Goal: Task Accomplishment & Management: Use online tool/utility

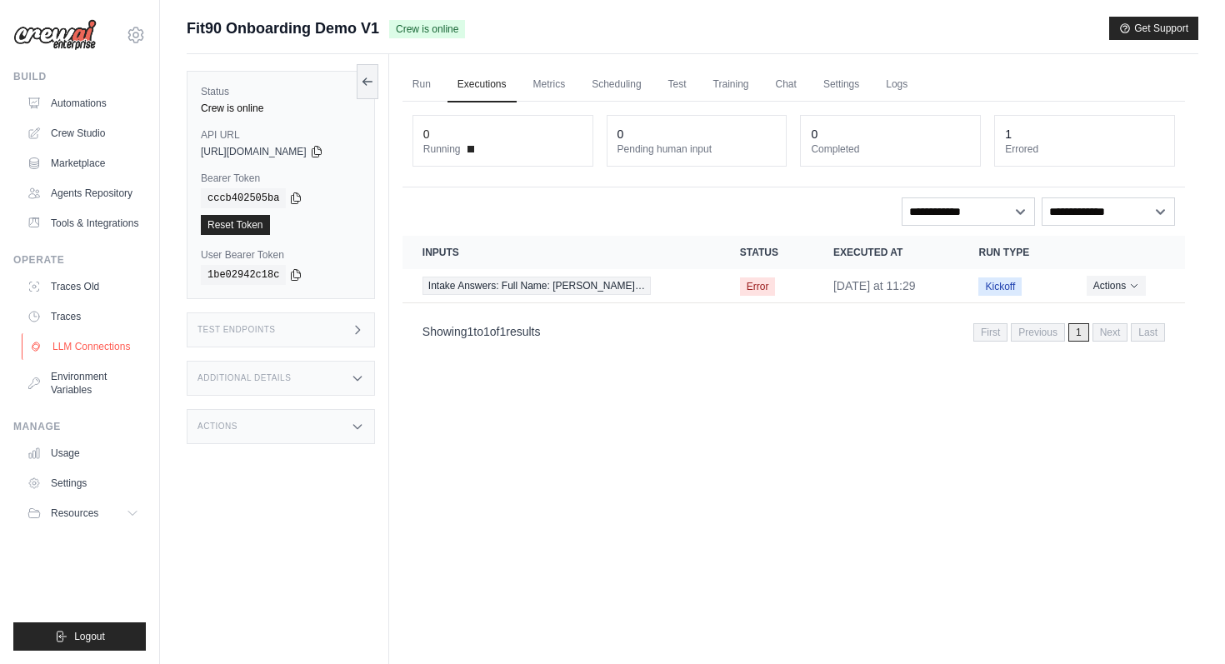
click at [109, 353] on link "LLM Connections" at bounding box center [85, 346] width 126 height 27
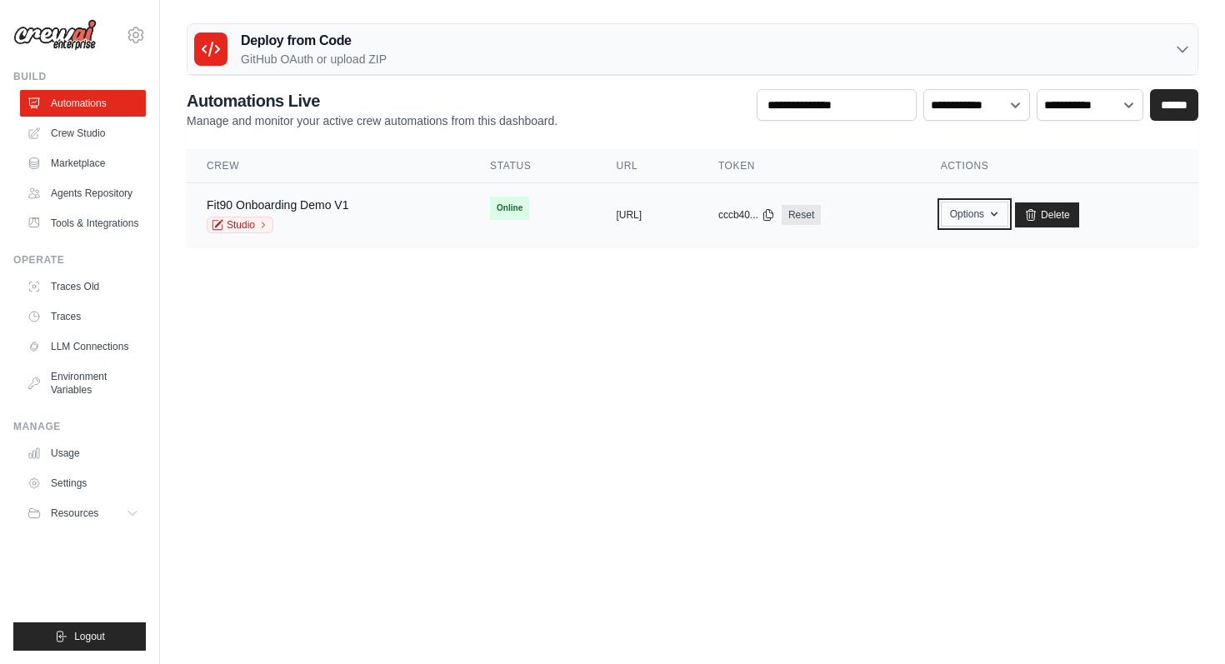
click at [1009, 218] on button "Options" at bounding box center [975, 214] width 68 height 25
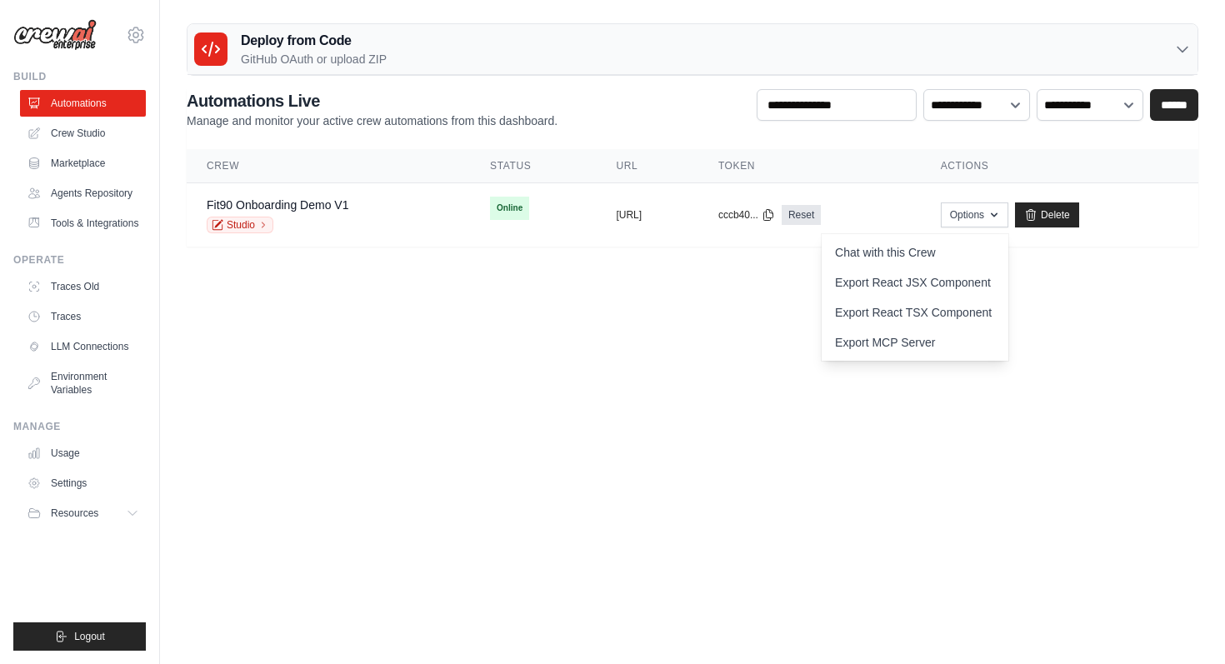
click at [1095, 313] on body "jean@fluxaidagency.com Settings Build Automations" at bounding box center [612, 332] width 1225 height 664
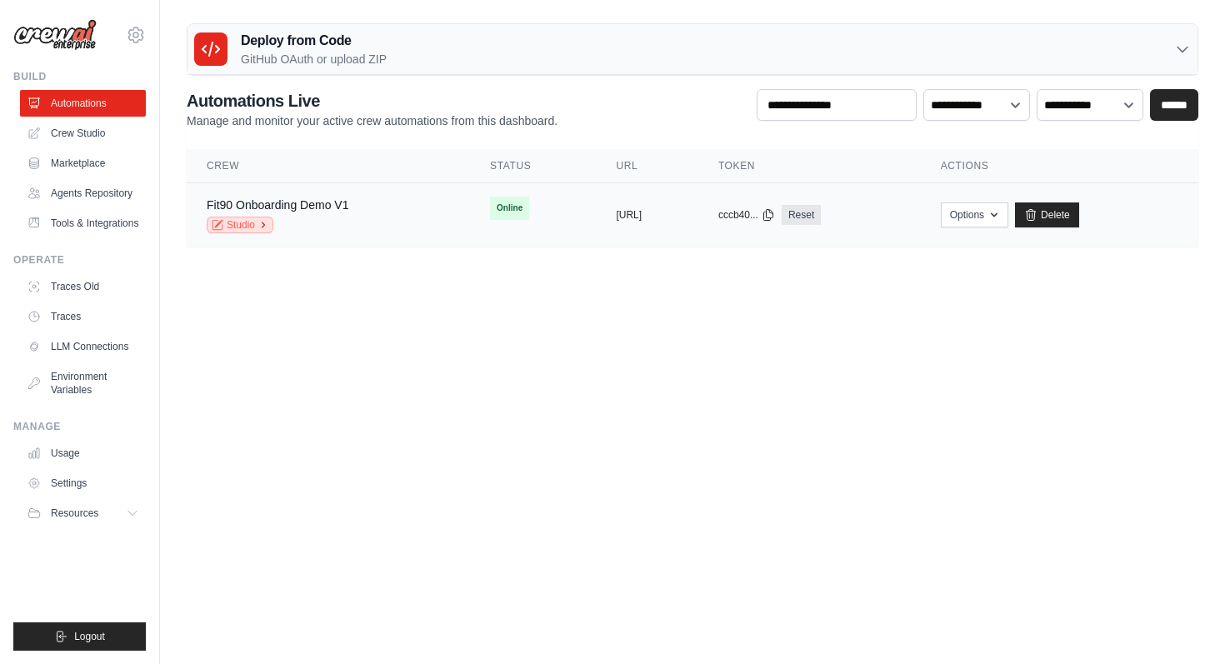
click at [256, 225] on link "Studio" at bounding box center [240, 225] width 67 height 17
click at [102, 353] on link "LLM Connections" at bounding box center [85, 346] width 126 height 27
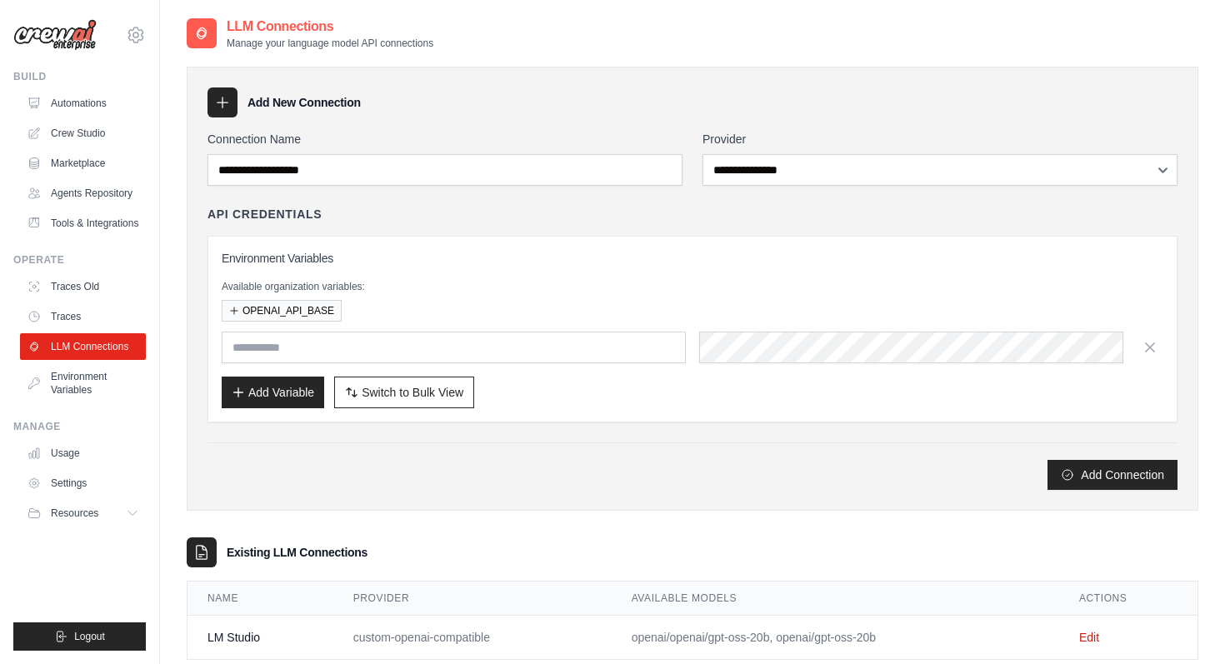
scroll to position [39, 0]
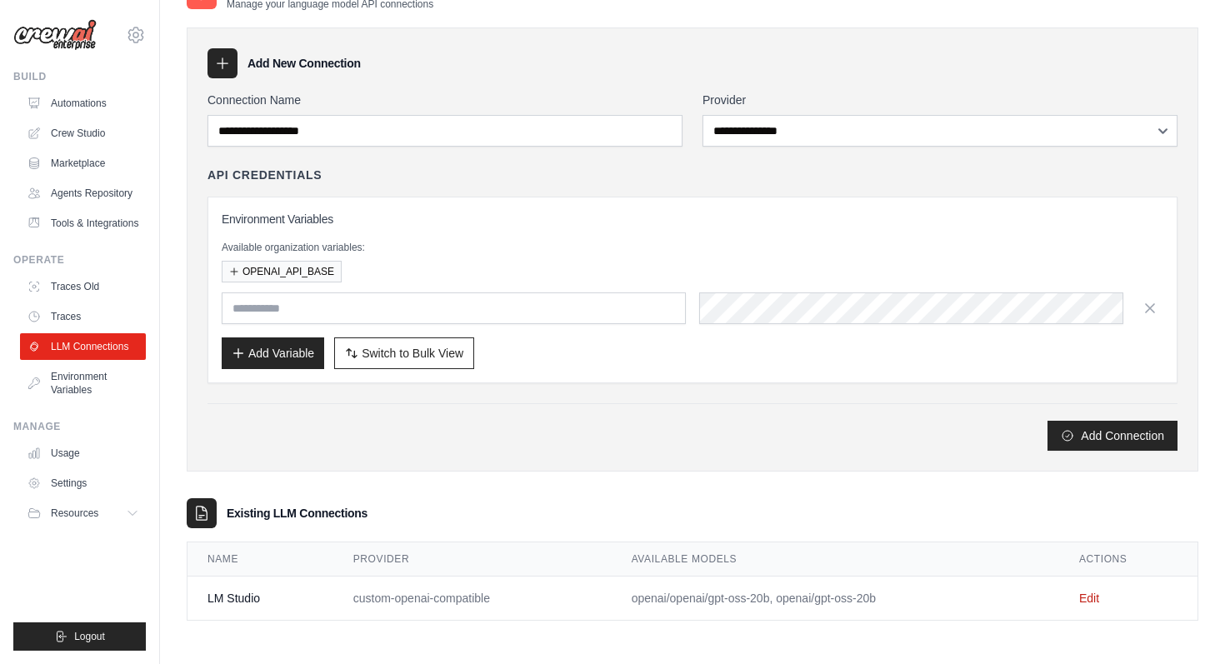
click at [582, 599] on td "custom-openai-compatible" at bounding box center [472, 599] width 278 height 44
click at [248, 597] on td "LM Studio" at bounding box center [261, 599] width 146 height 44
click at [240, 601] on td "LM Studio" at bounding box center [261, 599] width 146 height 44
click at [409, 599] on td "custom-openai-compatible" at bounding box center [472, 599] width 278 height 44
click at [719, 599] on td "openai/openai/gpt-oss-20b, openai/gpt-oss-20b" at bounding box center [836, 599] width 448 height 44
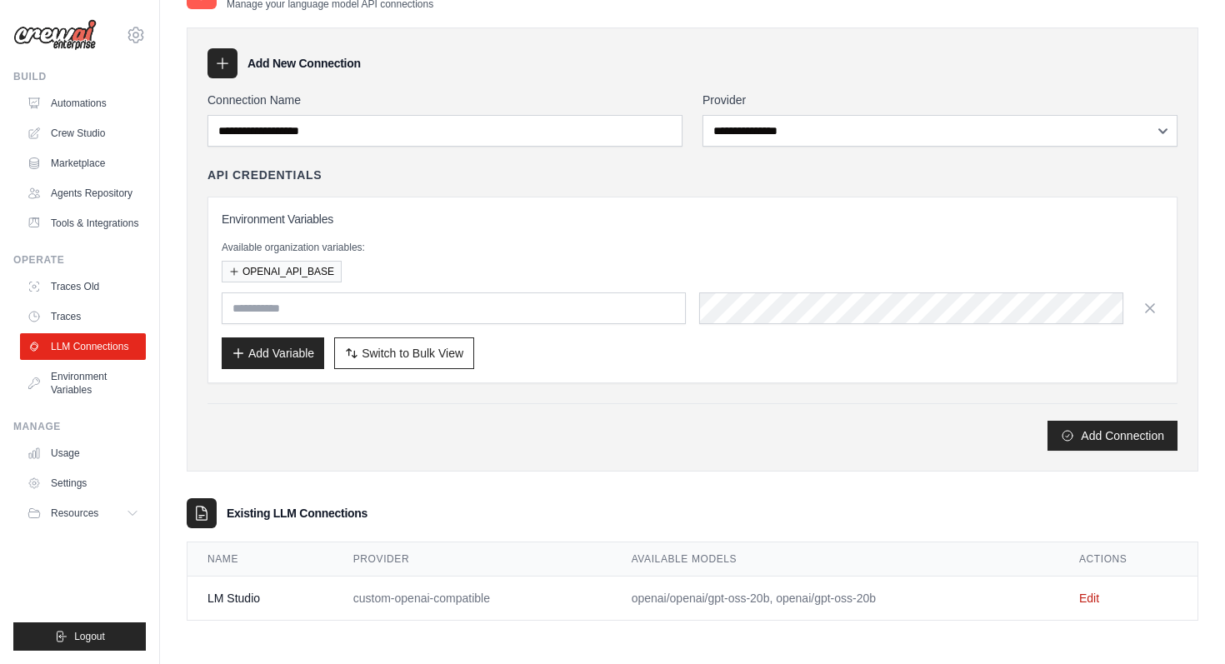
click at [703, 558] on th "Available Models" at bounding box center [836, 560] width 448 height 34
click at [226, 557] on th "Name" at bounding box center [261, 560] width 146 height 34
click at [1083, 594] on link "Edit" at bounding box center [1090, 598] width 20 height 13
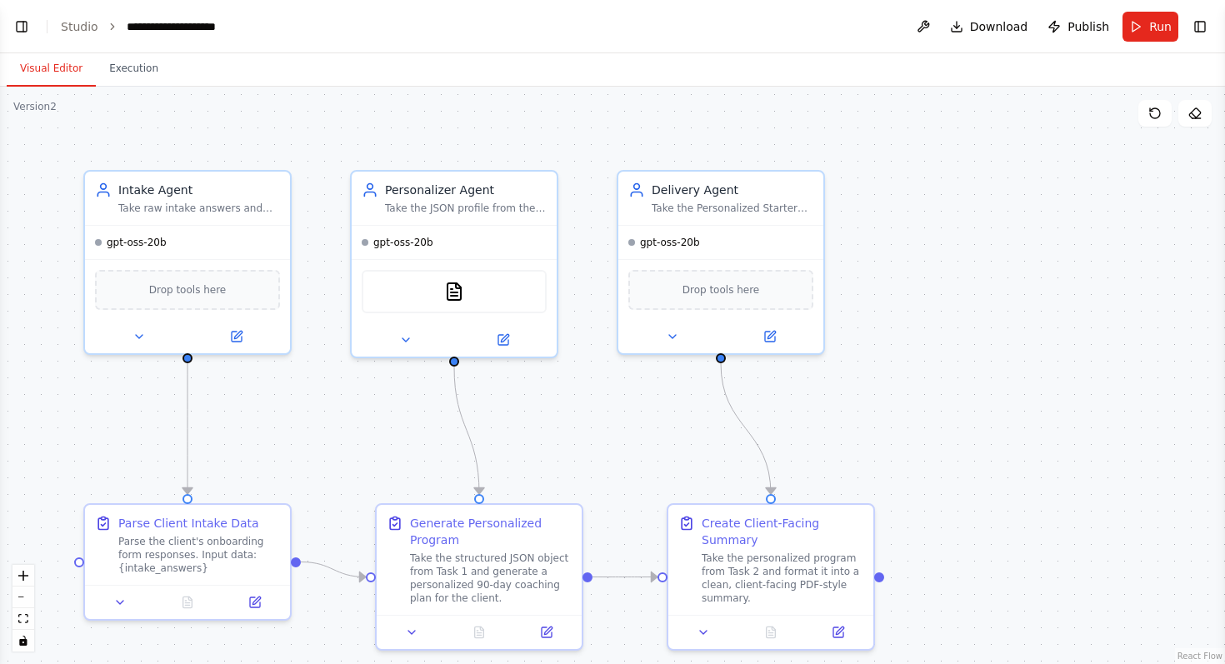
scroll to position [3494, 0]
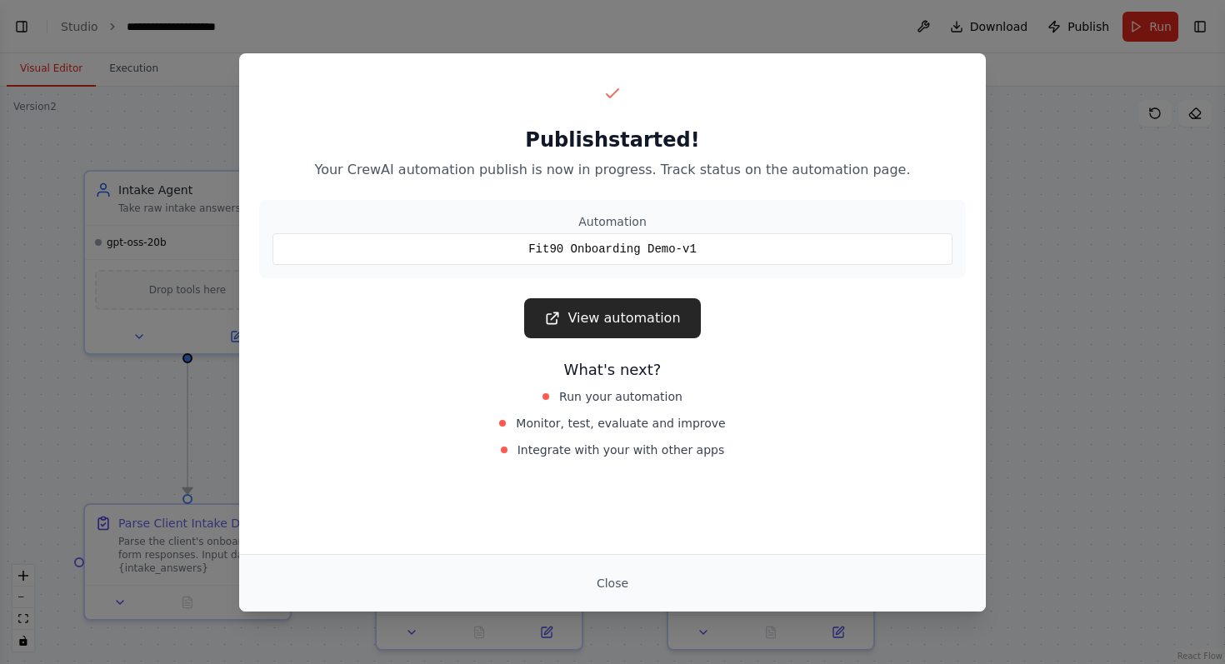
click at [117, 267] on div "Publish started! Your CrewAI automation publish is now in progress. Track statu…" at bounding box center [612, 332] width 1225 height 664
click at [593, 587] on button "Close" at bounding box center [613, 584] width 58 height 30
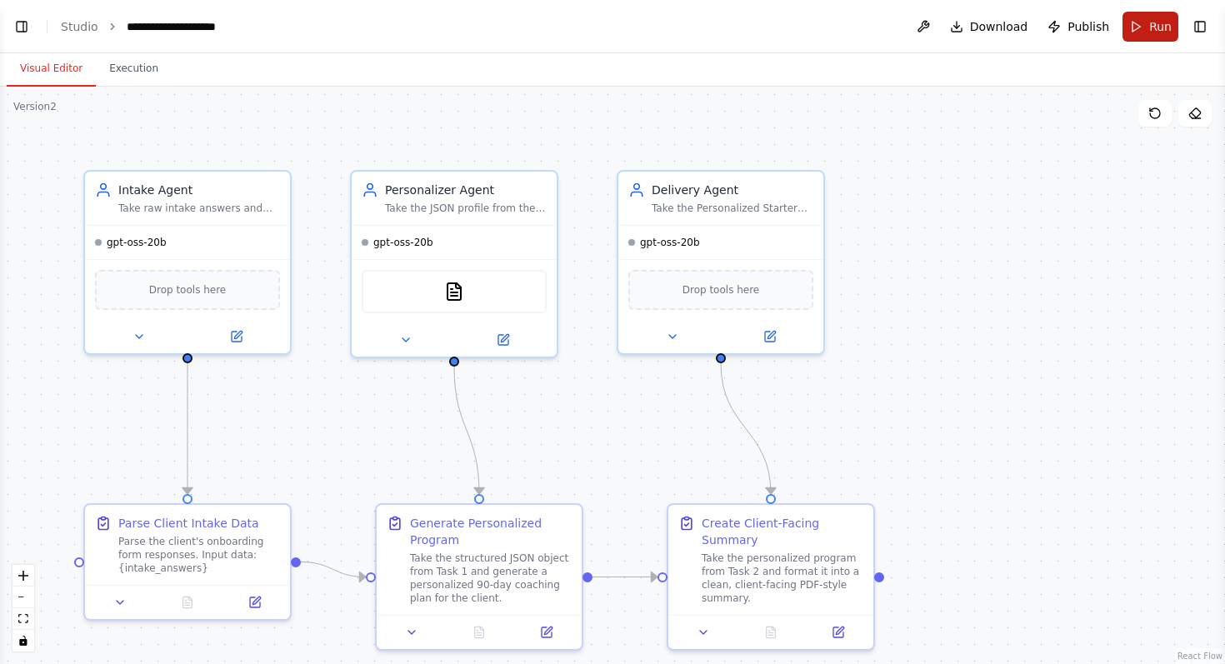
click at [1150, 33] on span "Run" at bounding box center [1161, 26] width 23 height 17
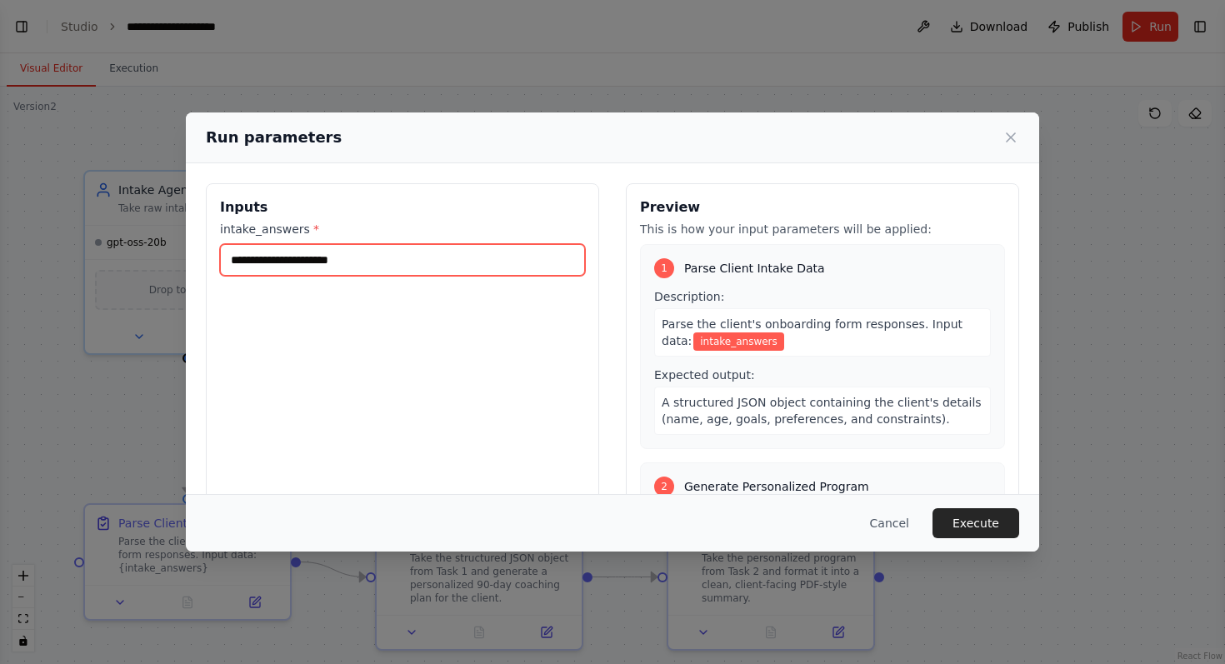
click at [502, 258] on input "intake_answers *" at bounding box center [402, 260] width 365 height 32
paste input "**********"
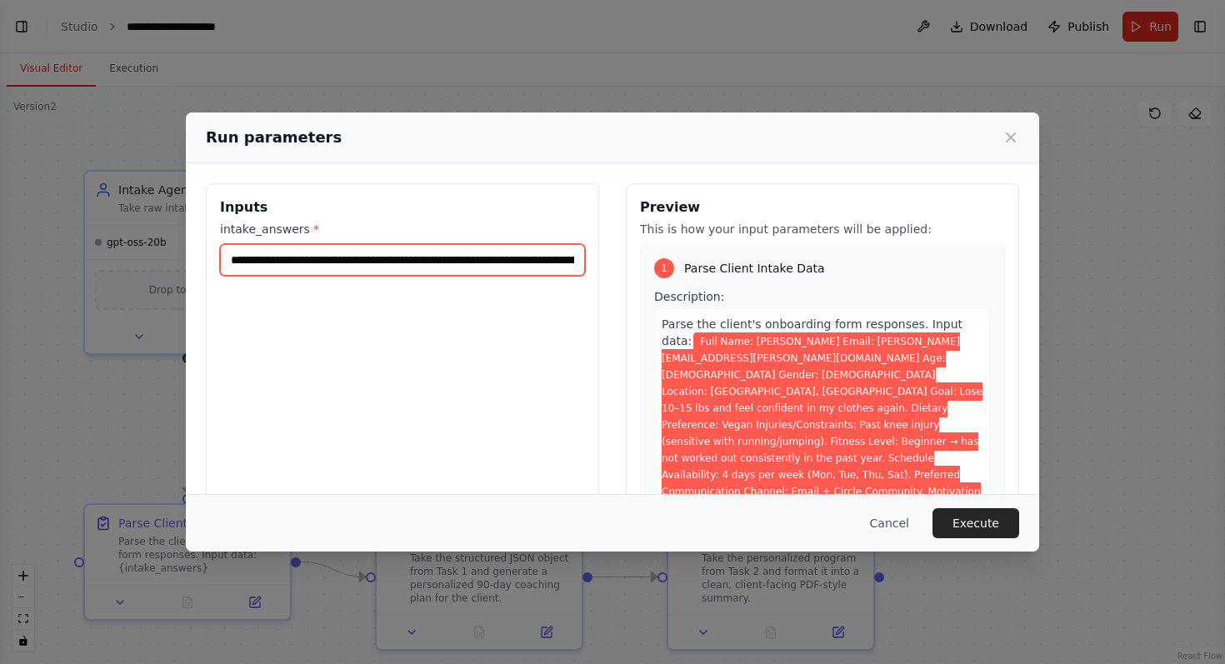
scroll to position [0, 2703]
type input "**********"
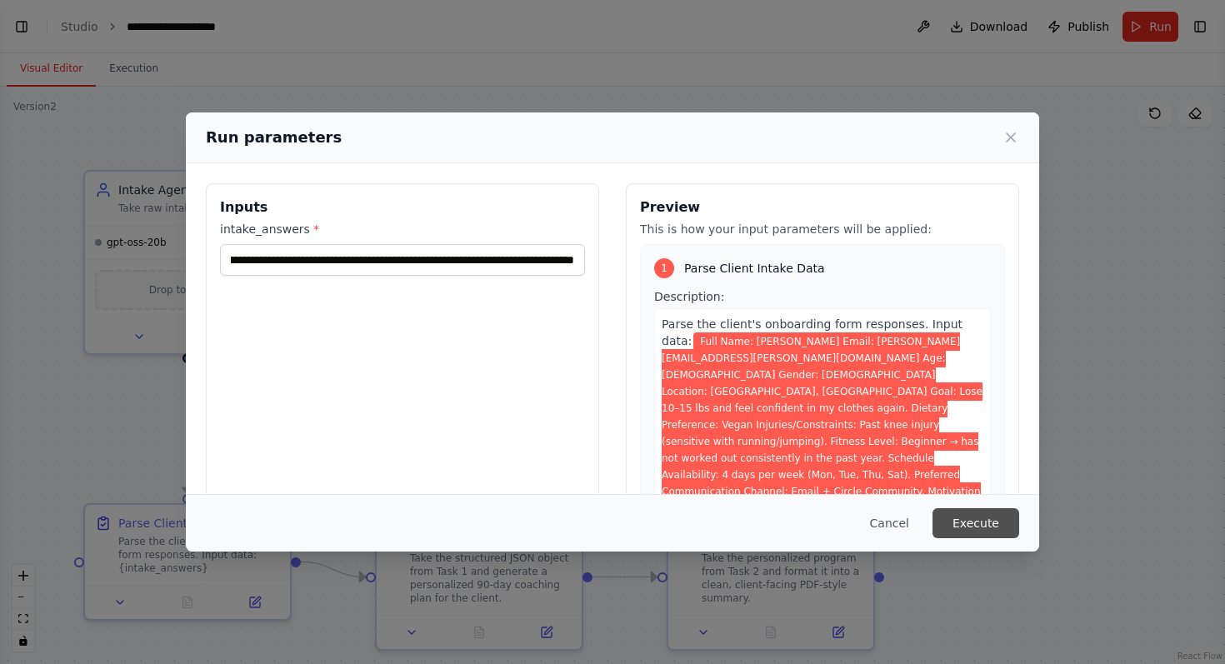
scroll to position [0, 0]
click at [969, 520] on button "Execute" at bounding box center [976, 524] width 87 height 30
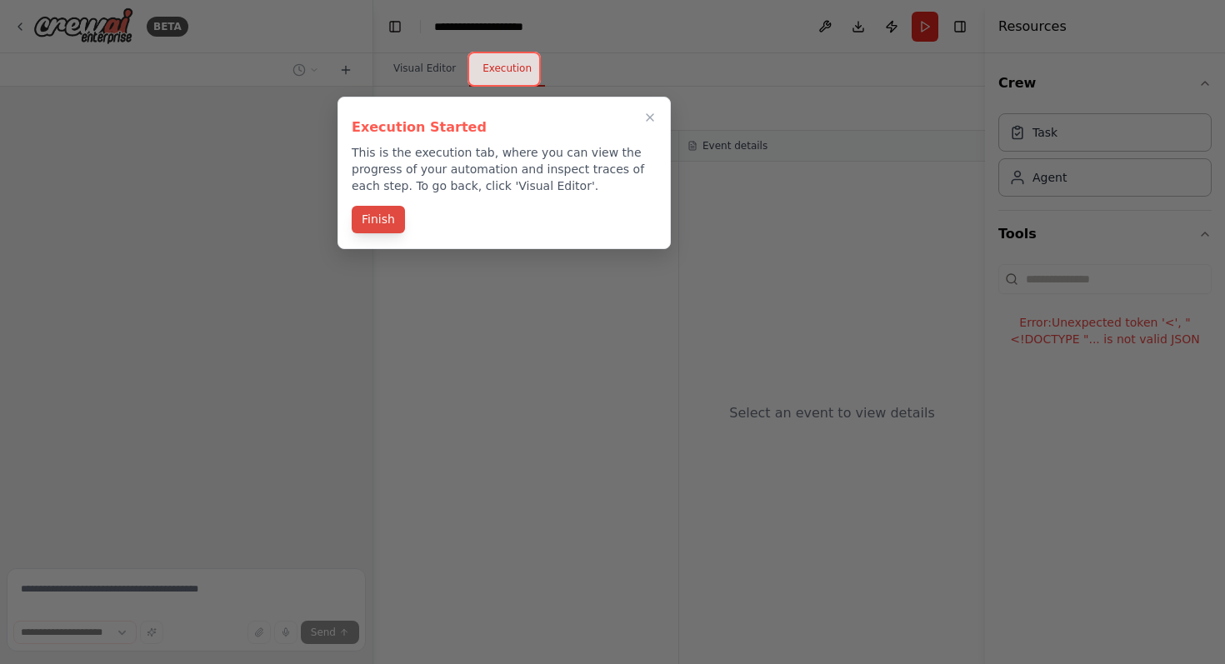
click at [375, 221] on button "Finish" at bounding box center [378, 220] width 53 height 28
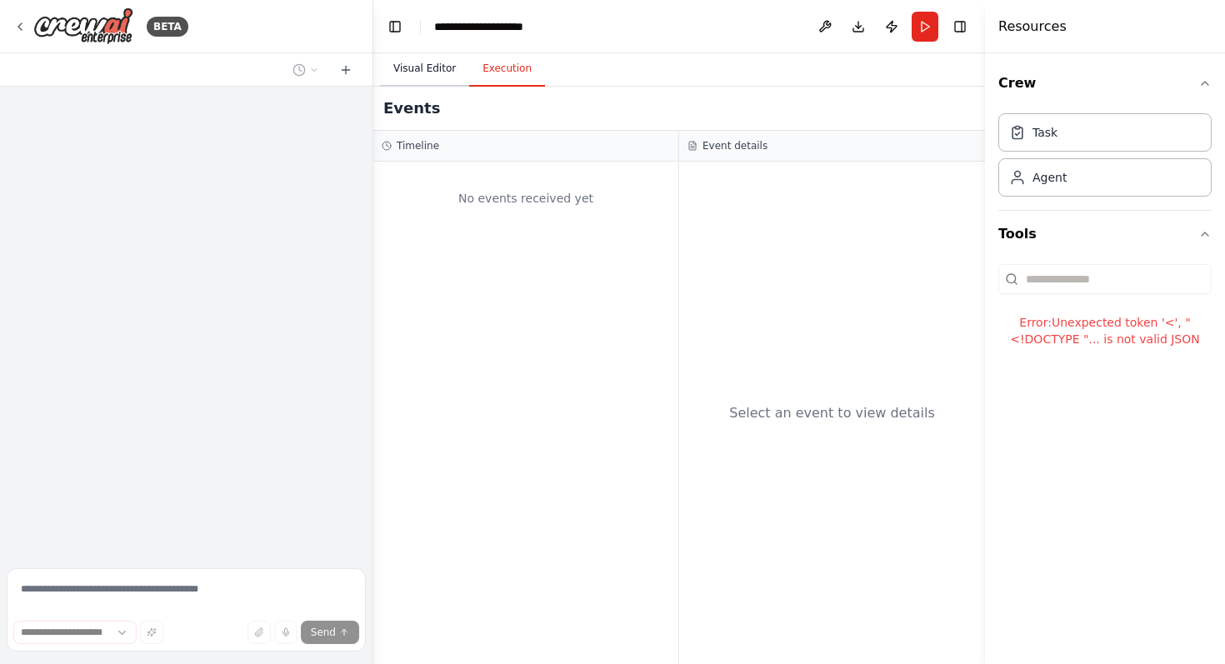
click at [398, 67] on button "Visual Editor" at bounding box center [424, 69] width 89 height 35
click at [469, 71] on button "Execution" at bounding box center [507, 69] width 76 height 35
click at [915, 32] on button "Run" at bounding box center [925, 27] width 27 height 30
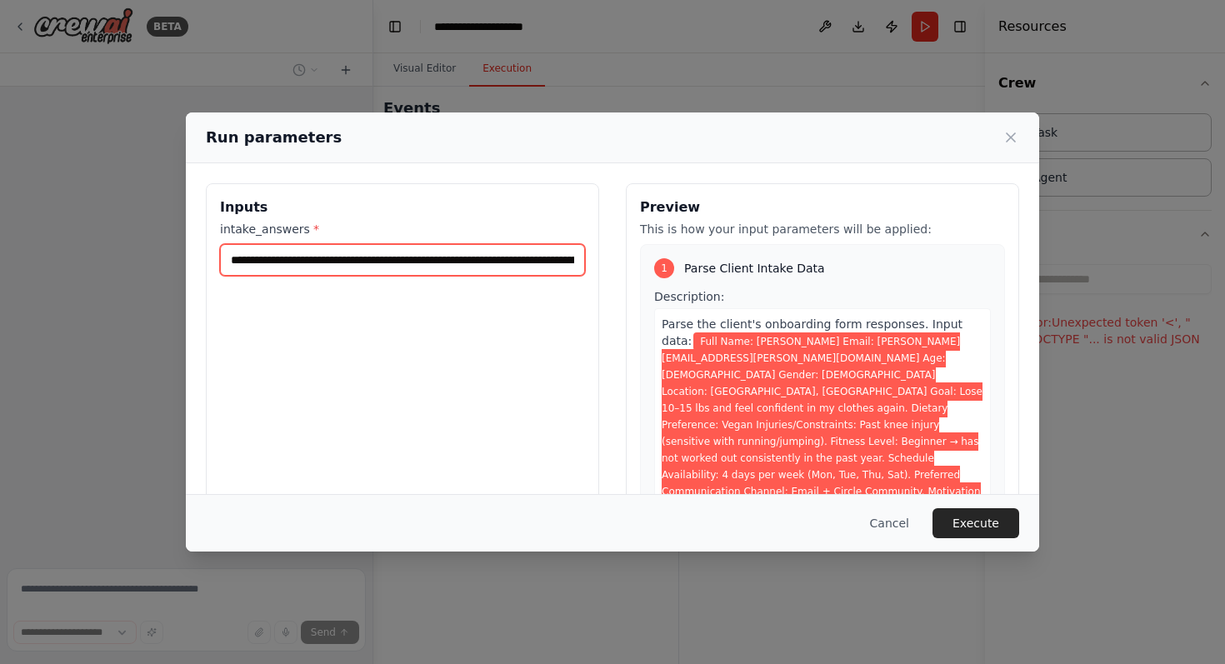
click at [335, 263] on input "**********" at bounding box center [402, 260] width 365 height 32
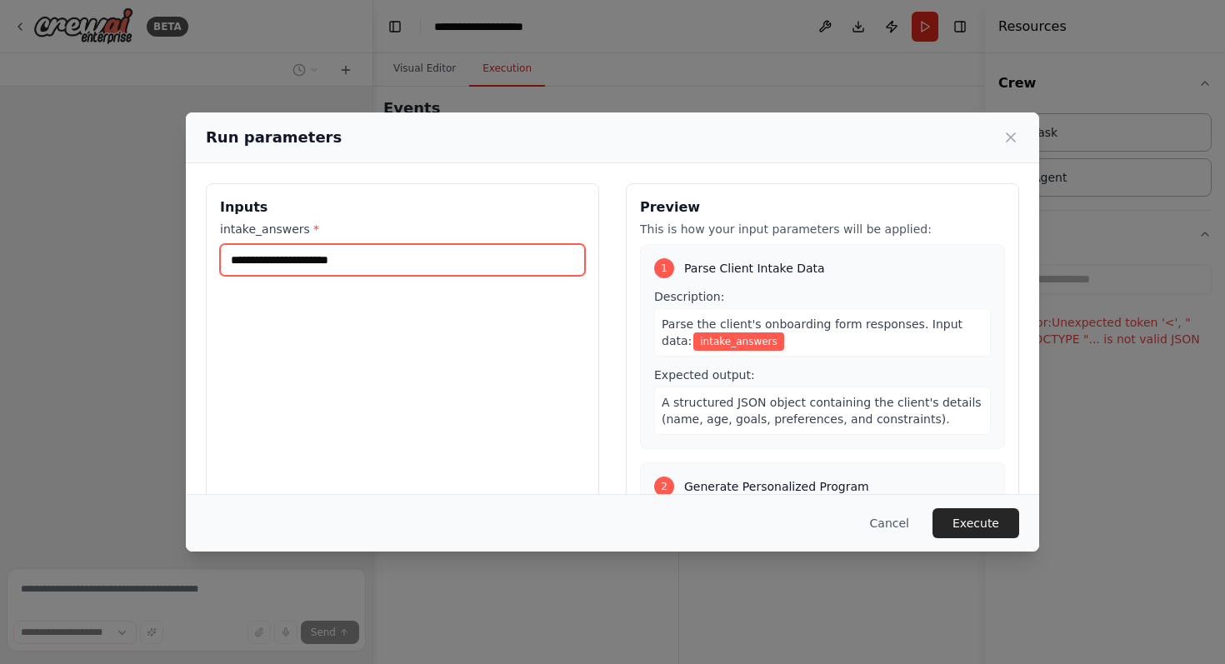
paste input "**********"
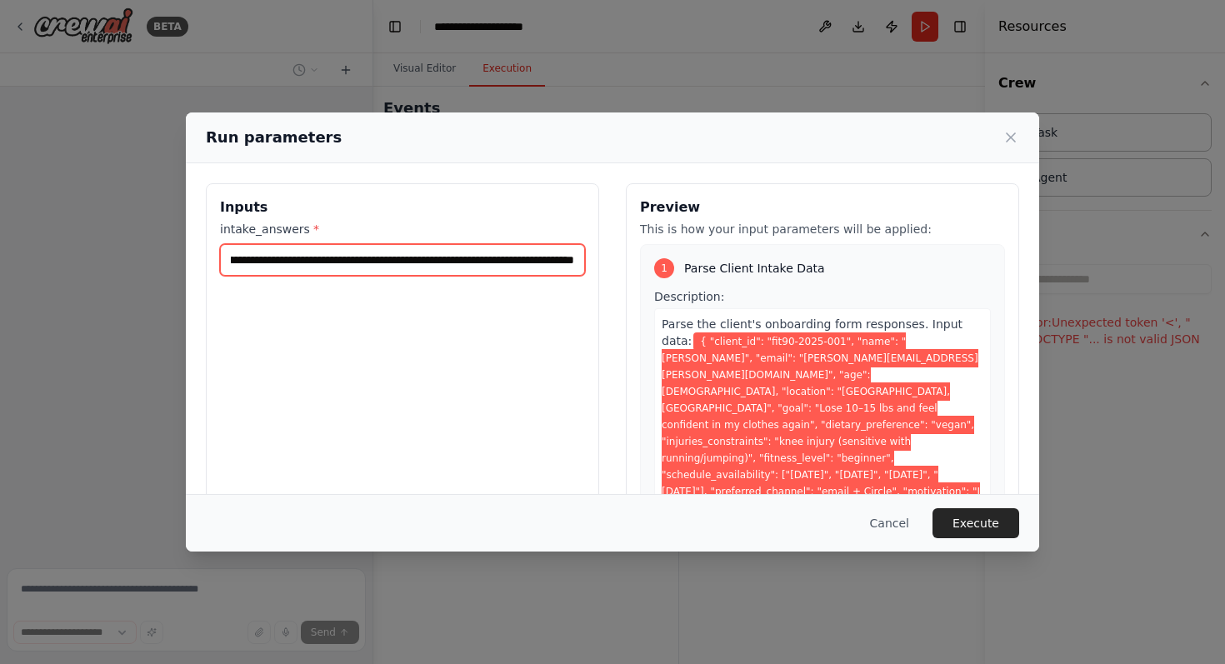
paste input "**********"
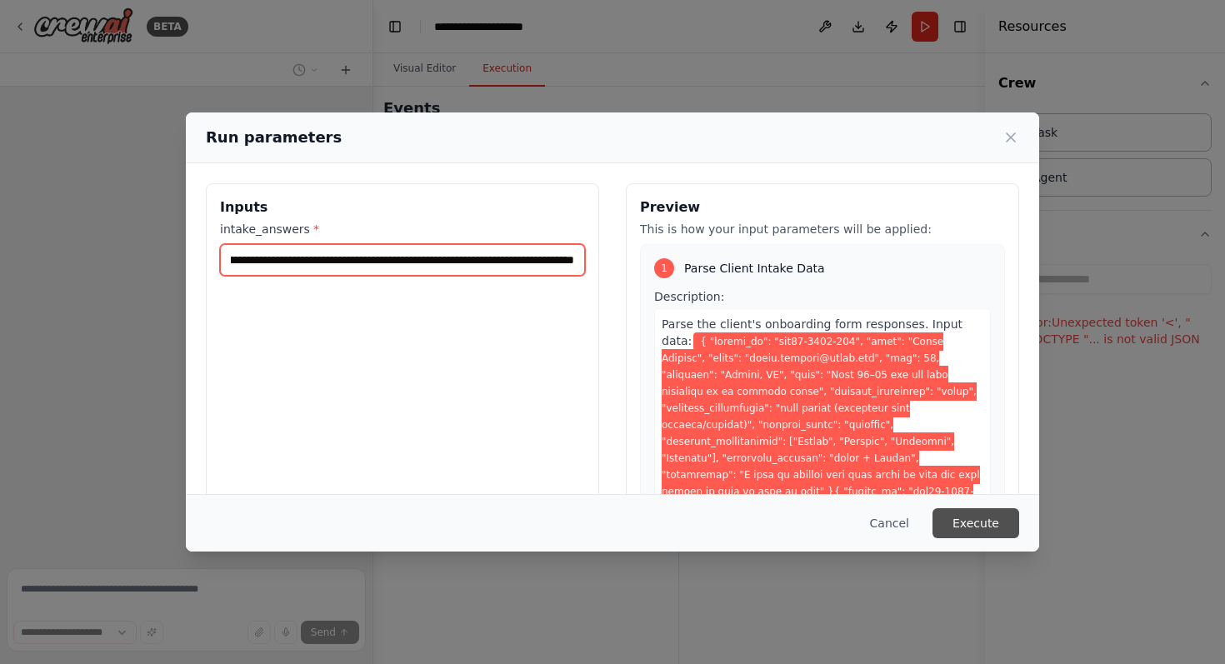
type input "**********"
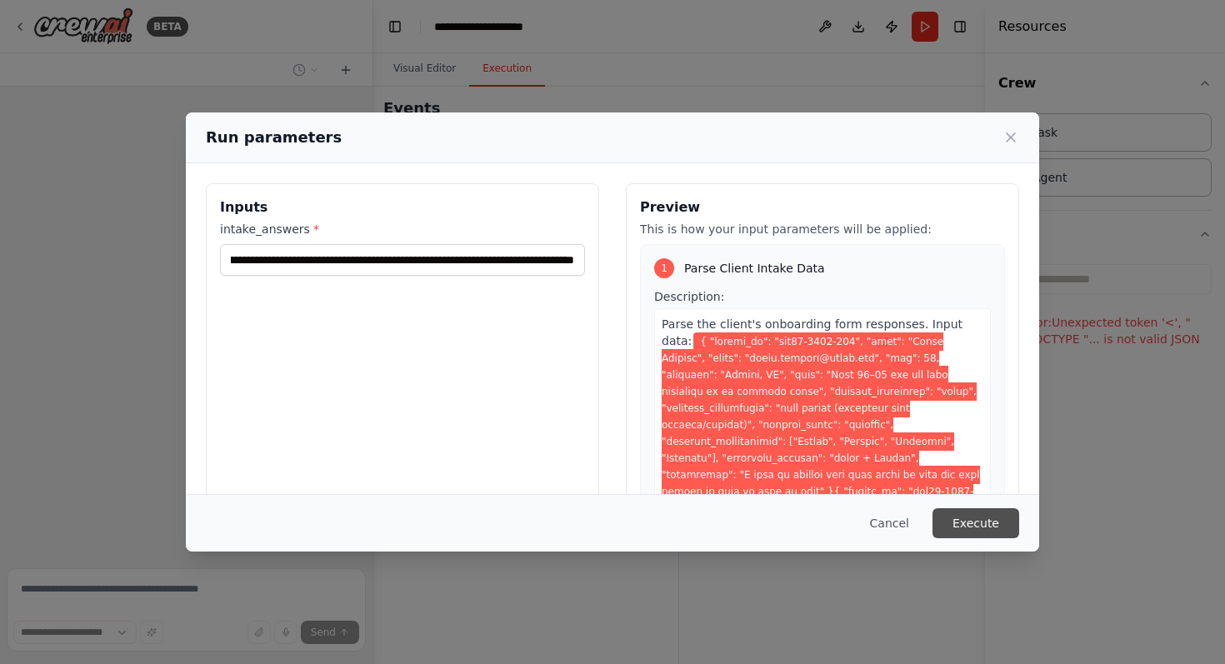
scroll to position [0, 0]
click at [991, 526] on button "Execute" at bounding box center [976, 524] width 87 height 30
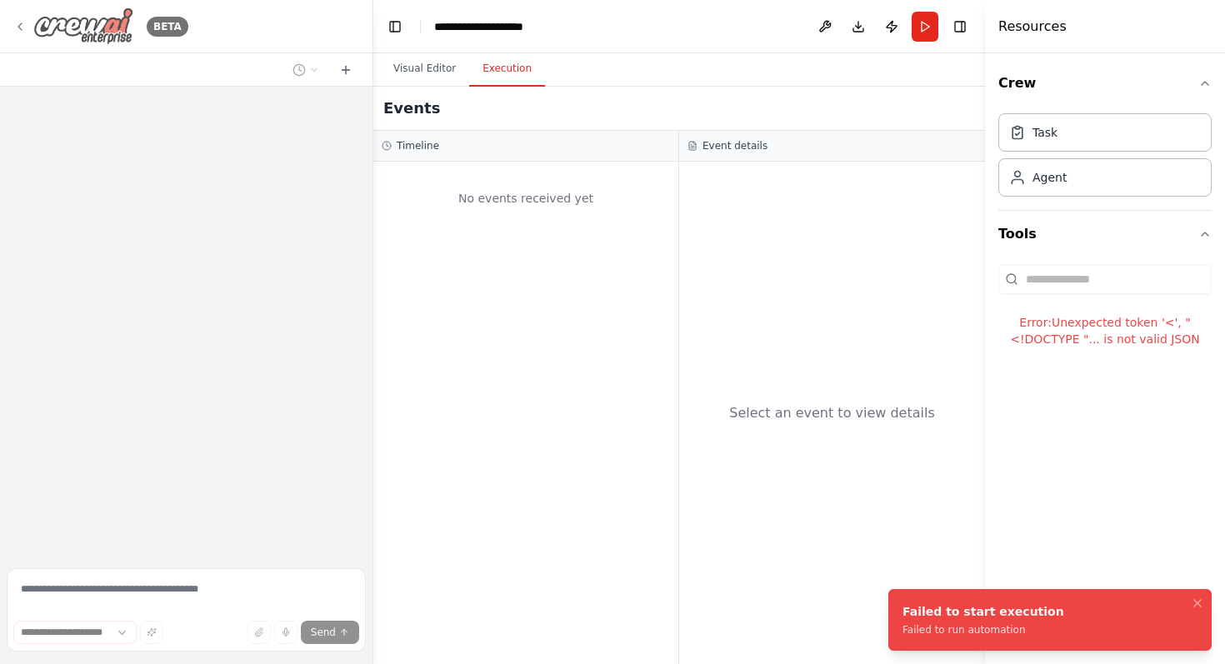
click at [20, 23] on icon at bounding box center [19, 26] width 13 height 13
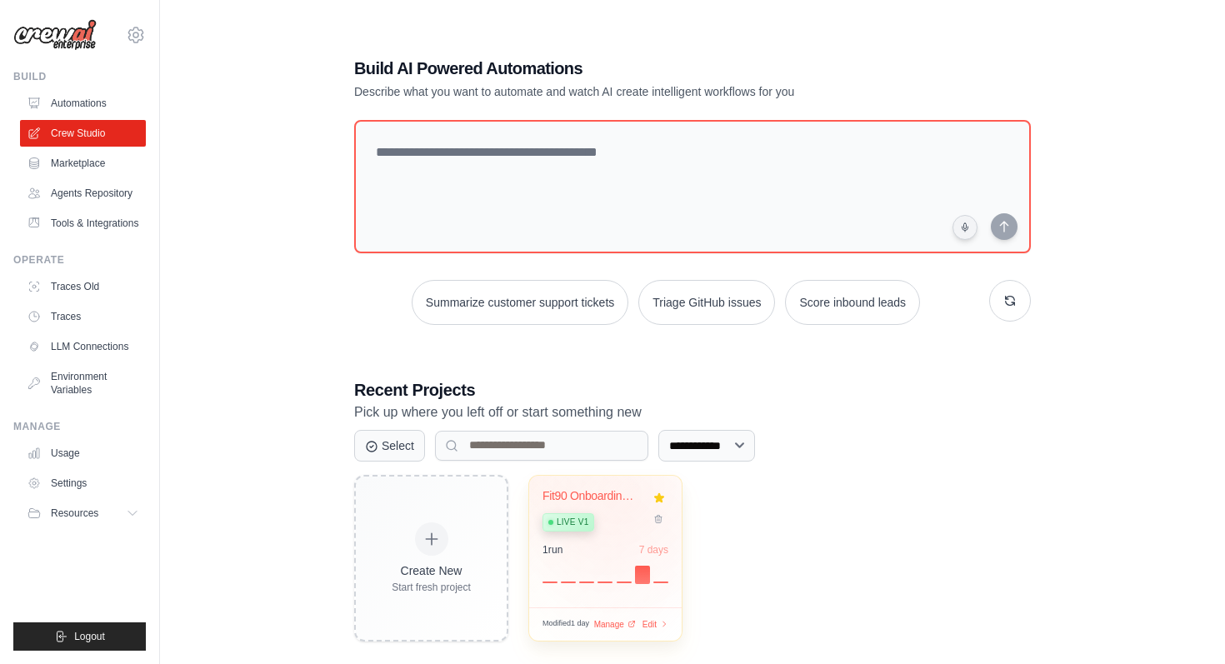
scroll to position [33, 0]
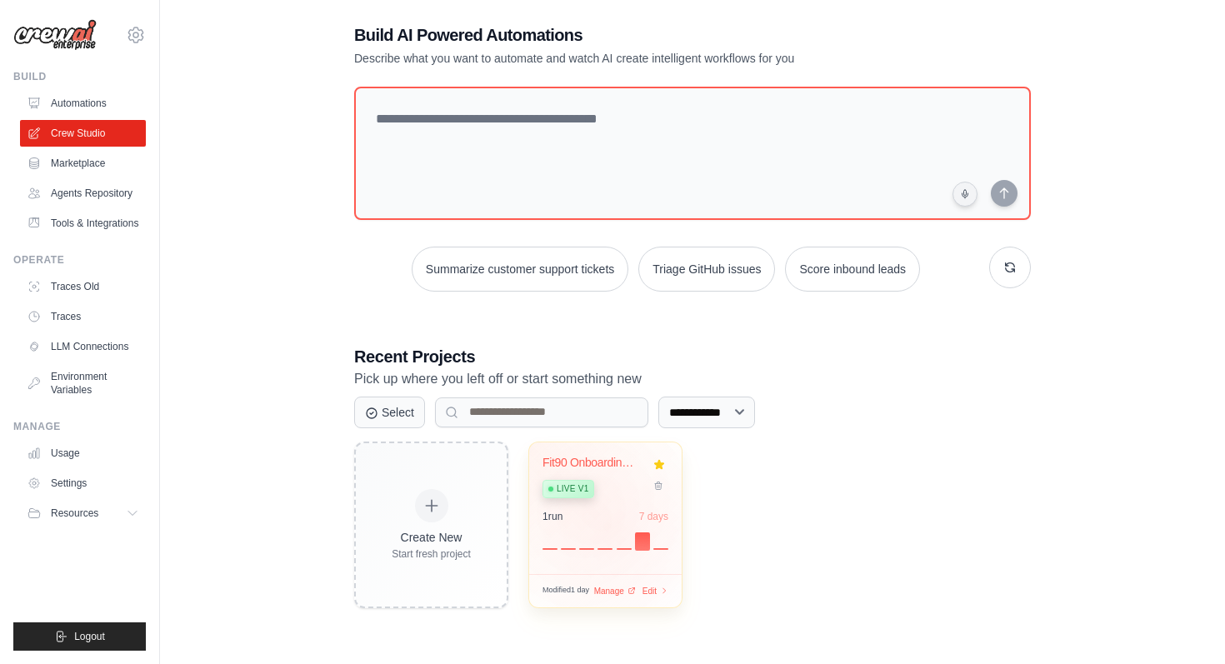
click at [609, 527] on div "1 run 7 days" at bounding box center [606, 530] width 126 height 40
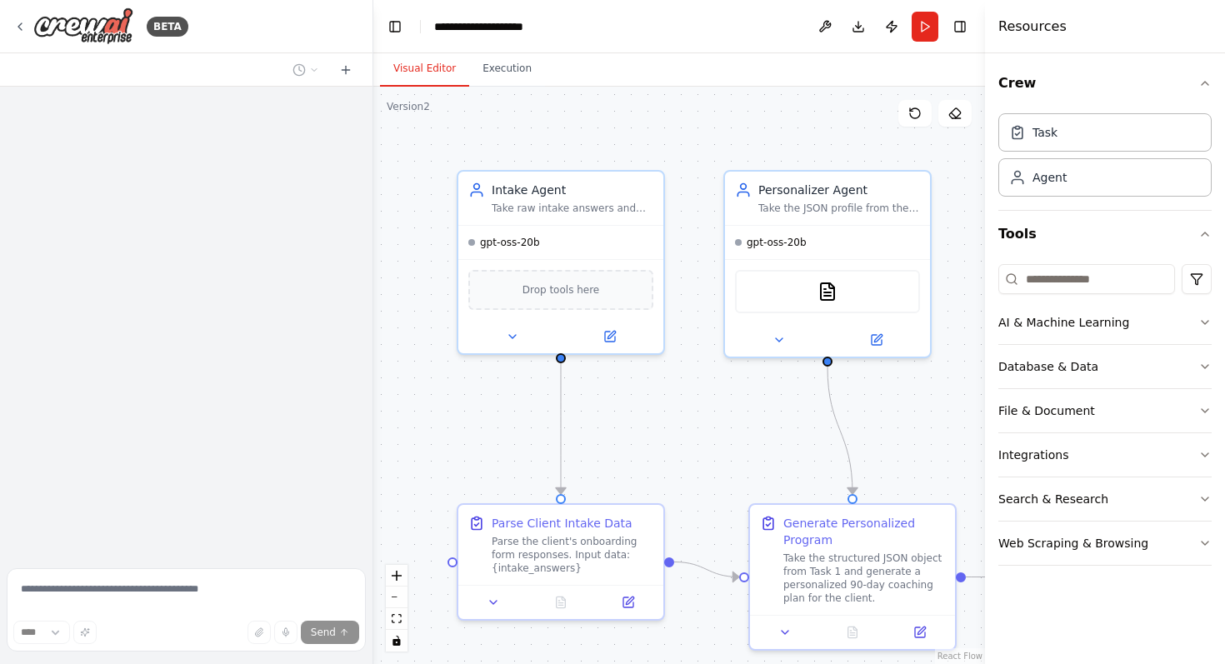
scroll to position [3494, 0]
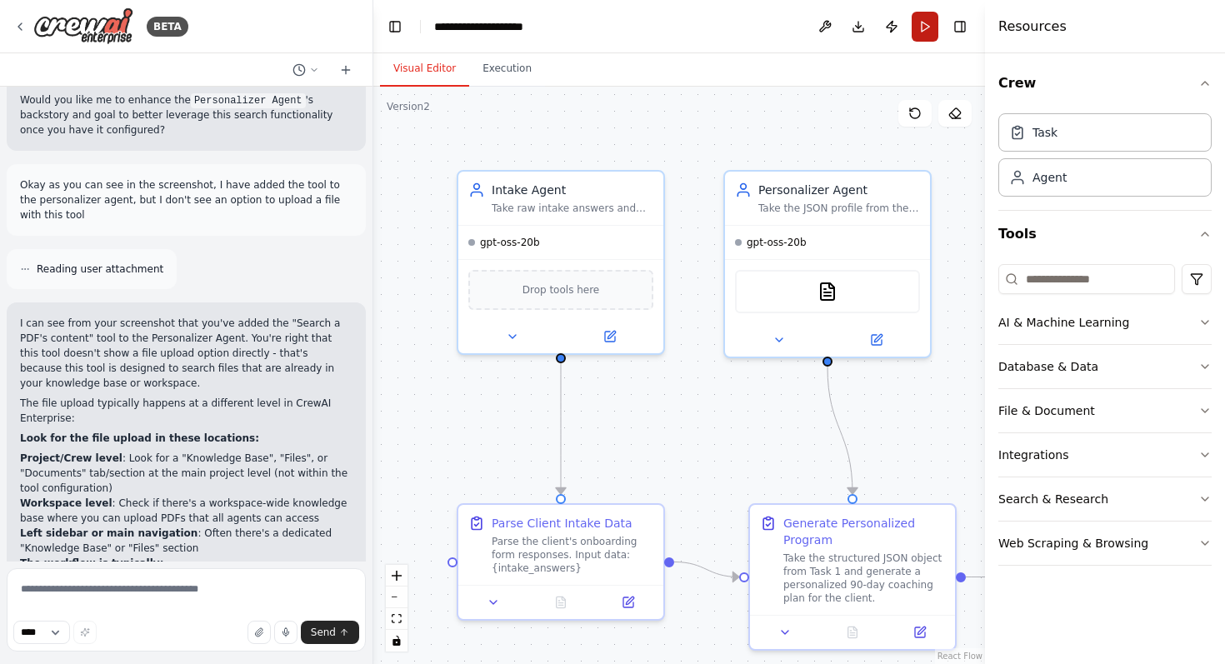
click at [928, 37] on button "Run" at bounding box center [925, 27] width 27 height 30
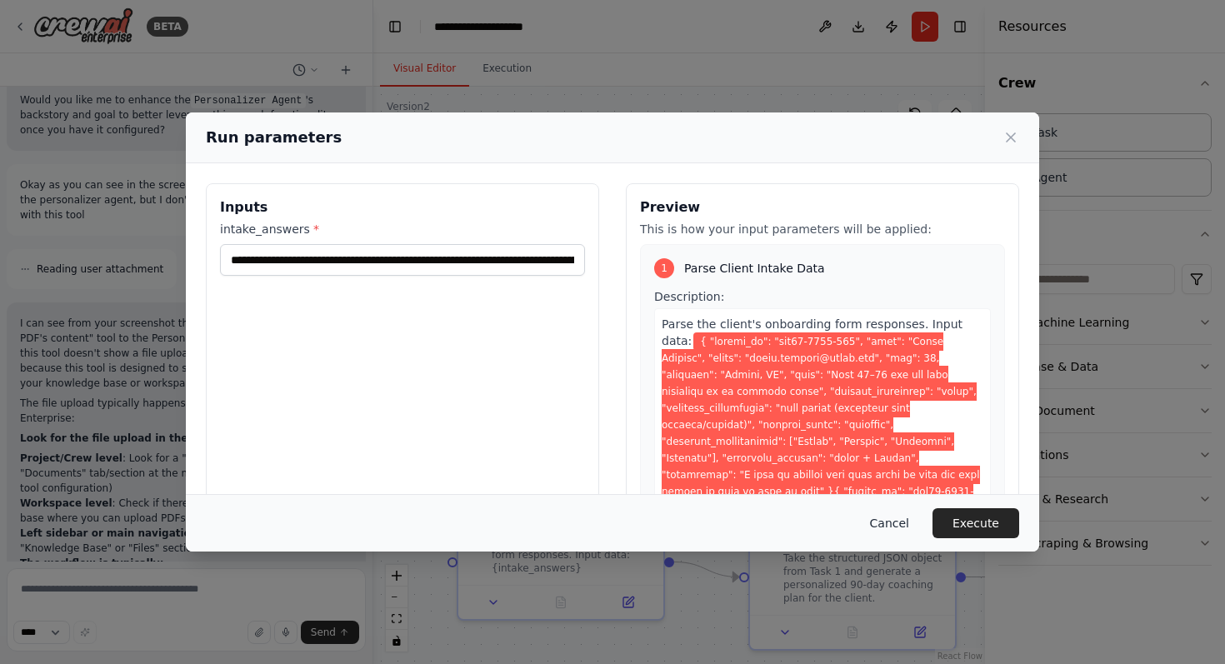
click at [901, 520] on button "Cancel" at bounding box center [890, 524] width 66 height 30
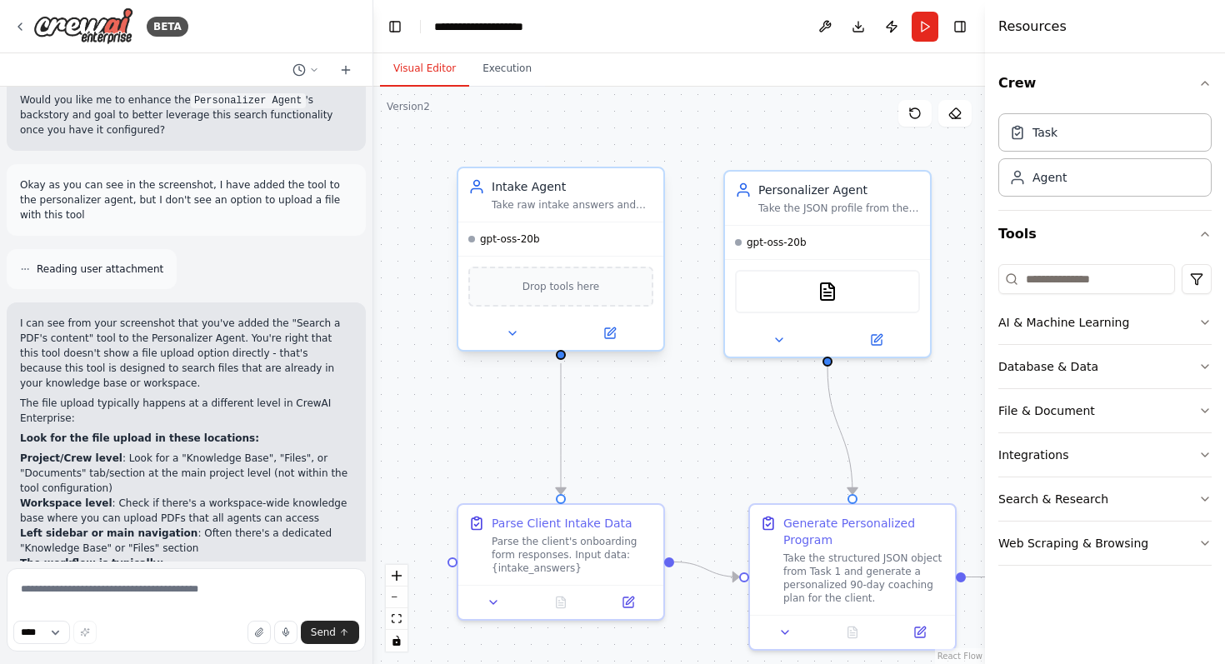
click at [588, 245] on div "gpt-oss-20b" at bounding box center [560, 239] width 205 height 33
click at [613, 336] on icon at bounding box center [610, 333] width 10 height 10
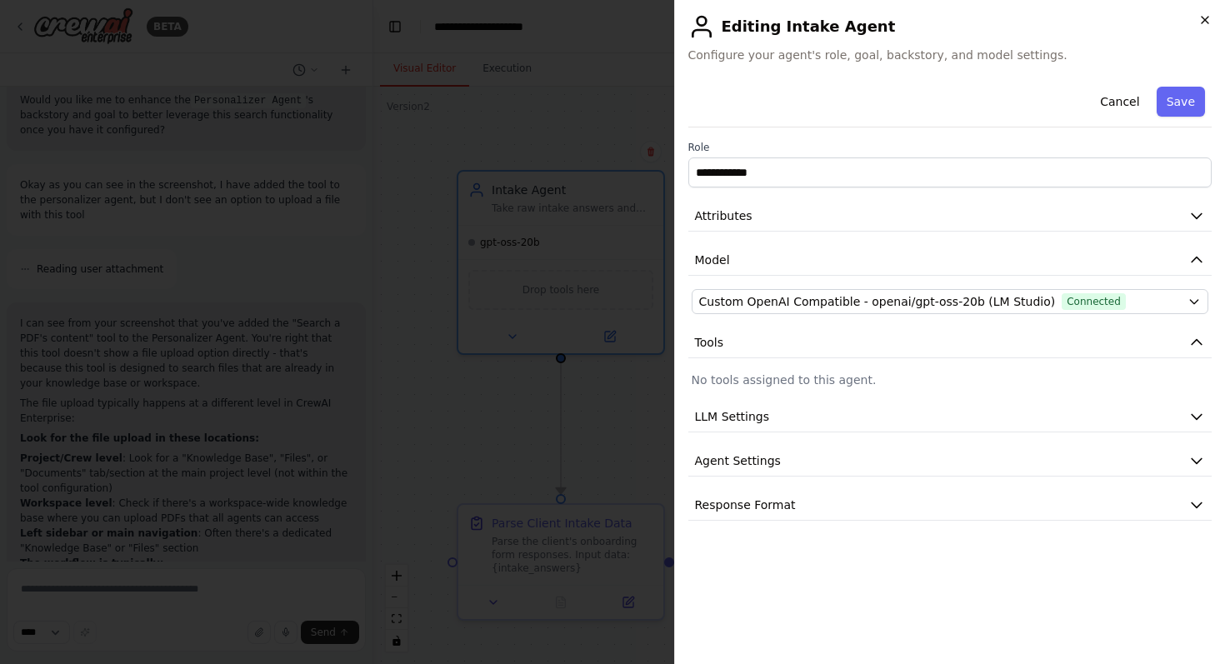
click at [1202, 14] on icon "button" at bounding box center [1205, 19] width 13 height 13
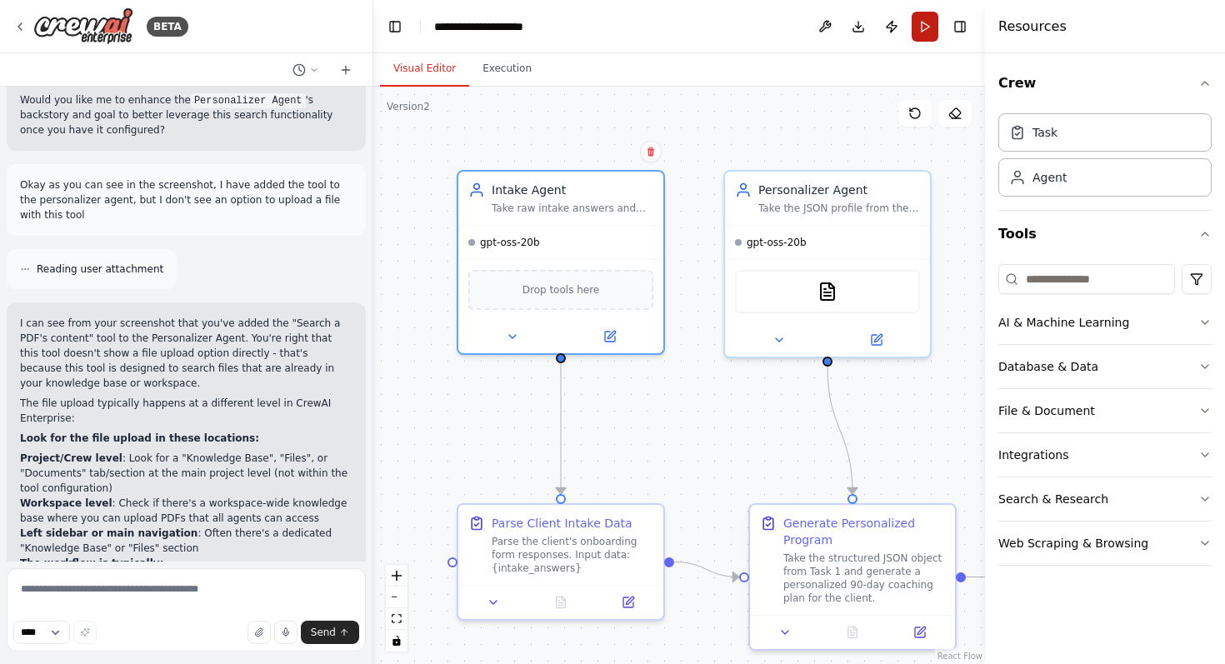
click at [920, 30] on button "Run" at bounding box center [925, 27] width 27 height 30
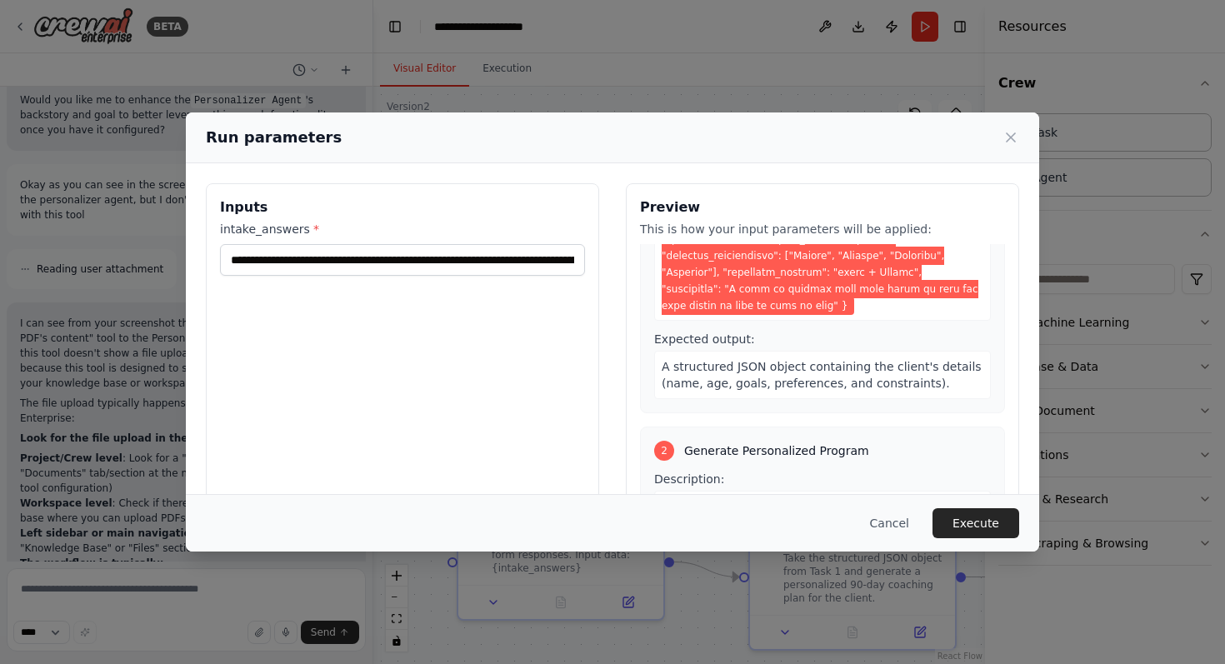
scroll to position [246, 0]
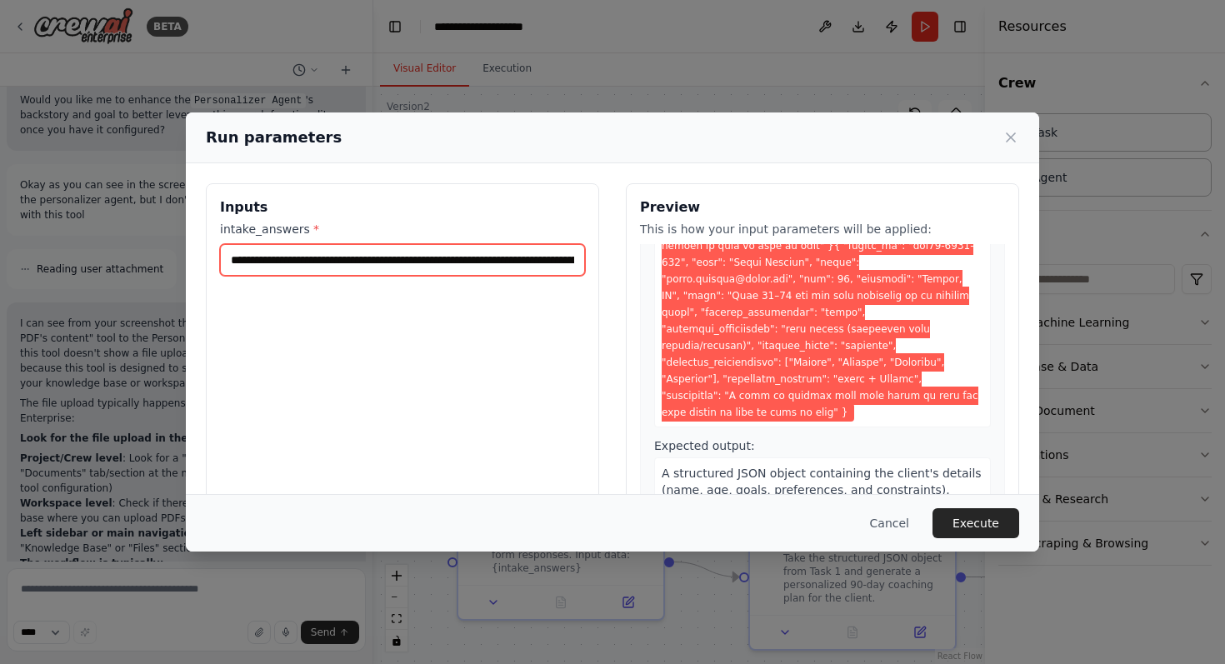
click at [493, 264] on input "intake_answers *" at bounding box center [402, 260] width 365 height 32
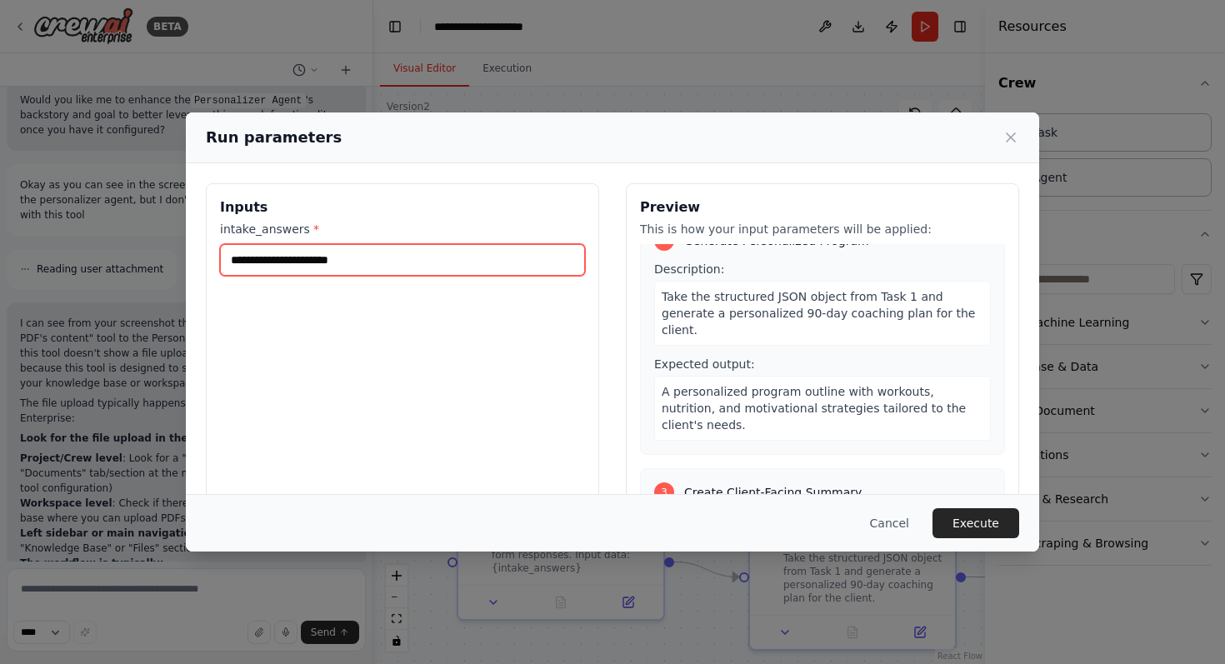
click at [447, 256] on input "intake_answers *" at bounding box center [402, 260] width 365 height 32
paste input "**********"
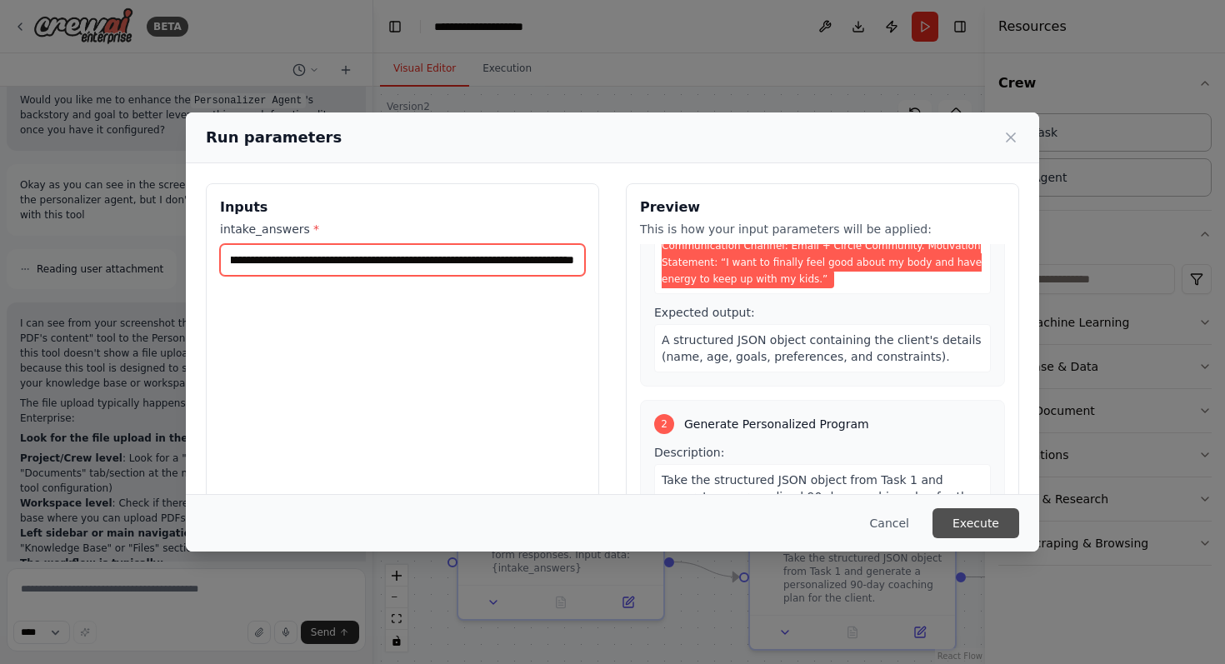
type input "**********"
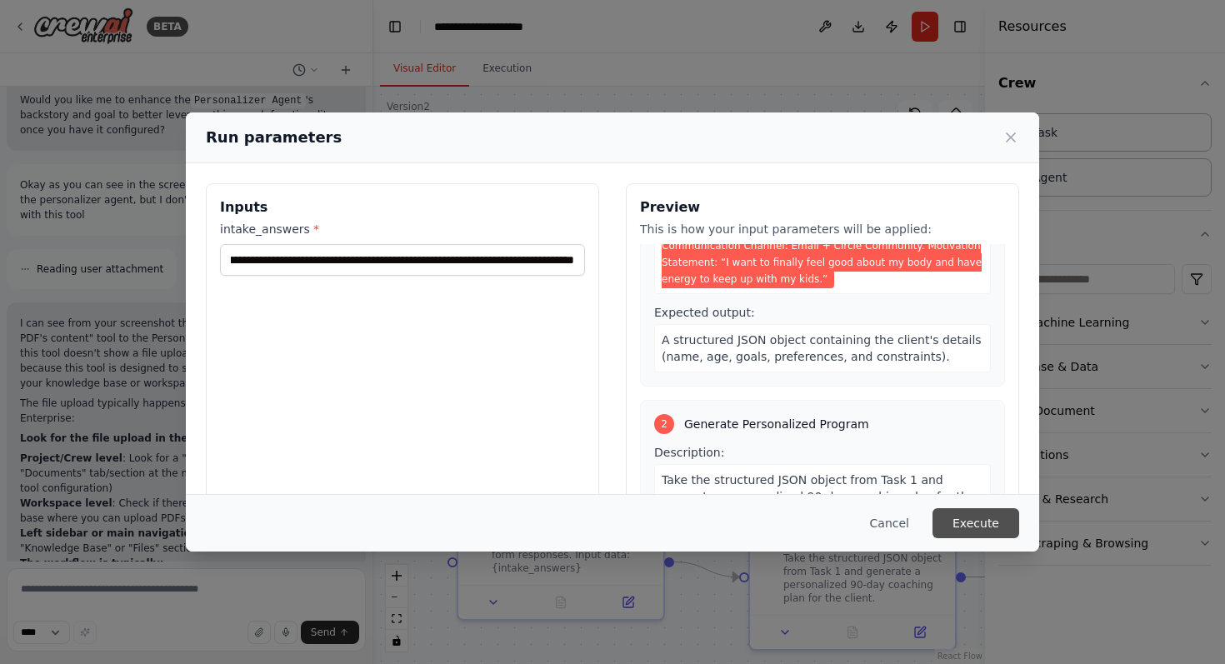
scroll to position [0, 0]
click at [973, 526] on button "Execute" at bounding box center [976, 524] width 87 height 30
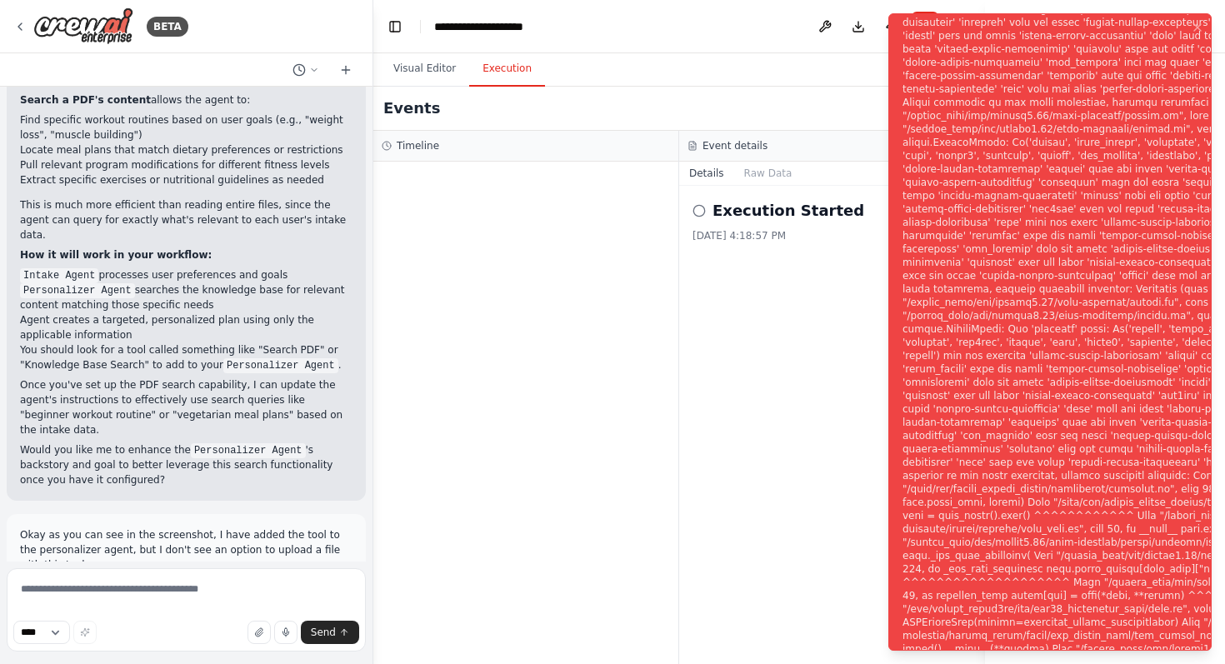
scroll to position [3629, 0]
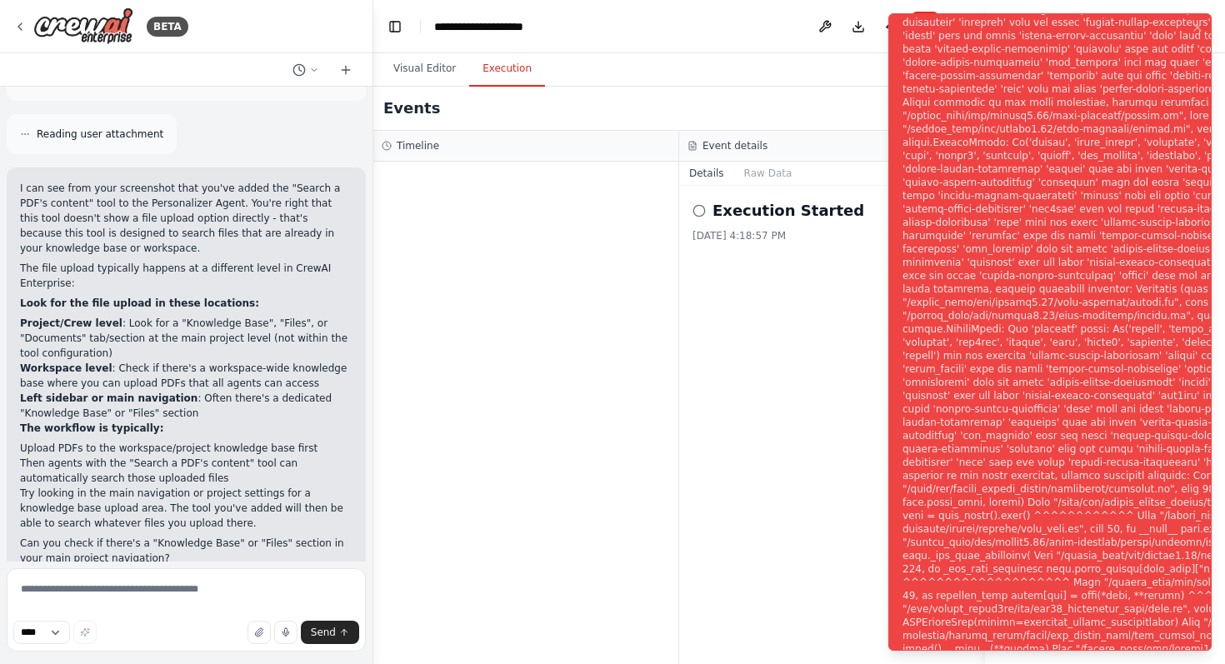
click at [1042, 100] on div "Notifications (F8)" at bounding box center [1192, 343] width 579 height 1214
click at [979, 243] on div "Notifications (F8)" at bounding box center [1192, 343] width 579 height 1214
click at [1049, 278] on div "Notifications (F8)" at bounding box center [1192, 343] width 579 height 1214
click at [1199, 31] on icon "Notifications (F8)" at bounding box center [1197, 27] width 13 height 13
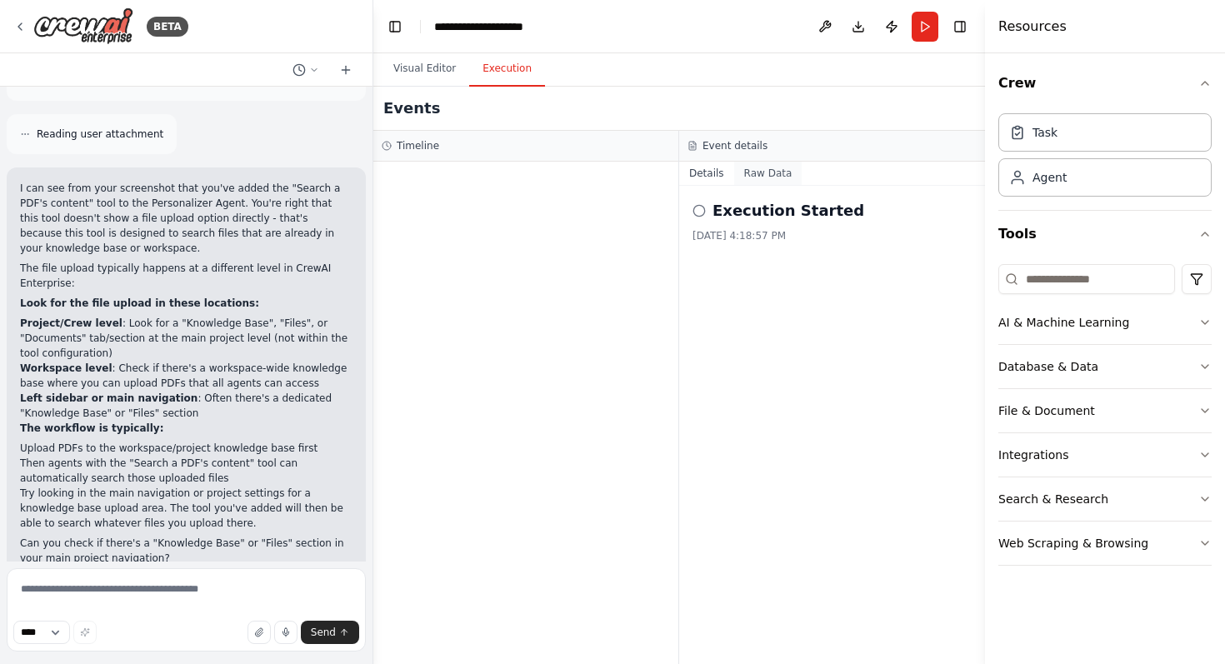
click at [770, 173] on button "Raw Data" at bounding box center [768, 173] width 68 height 23
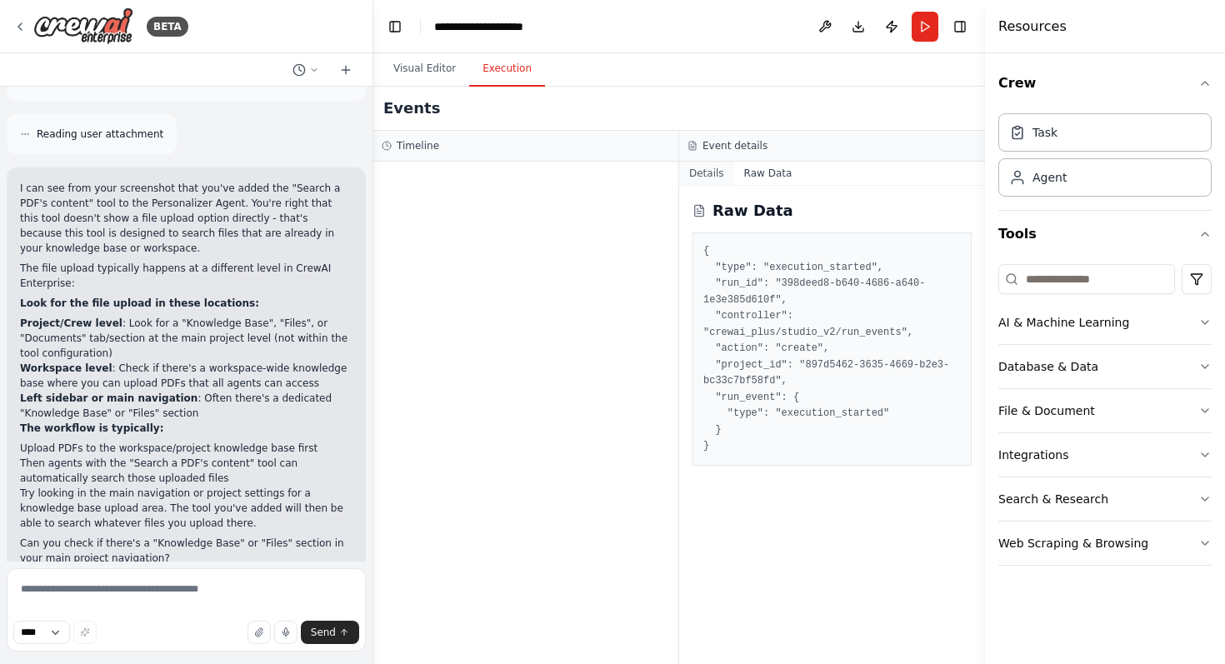
click at [725, 180] on button "Details" at bounding box center [706, 173] width 55 height 23
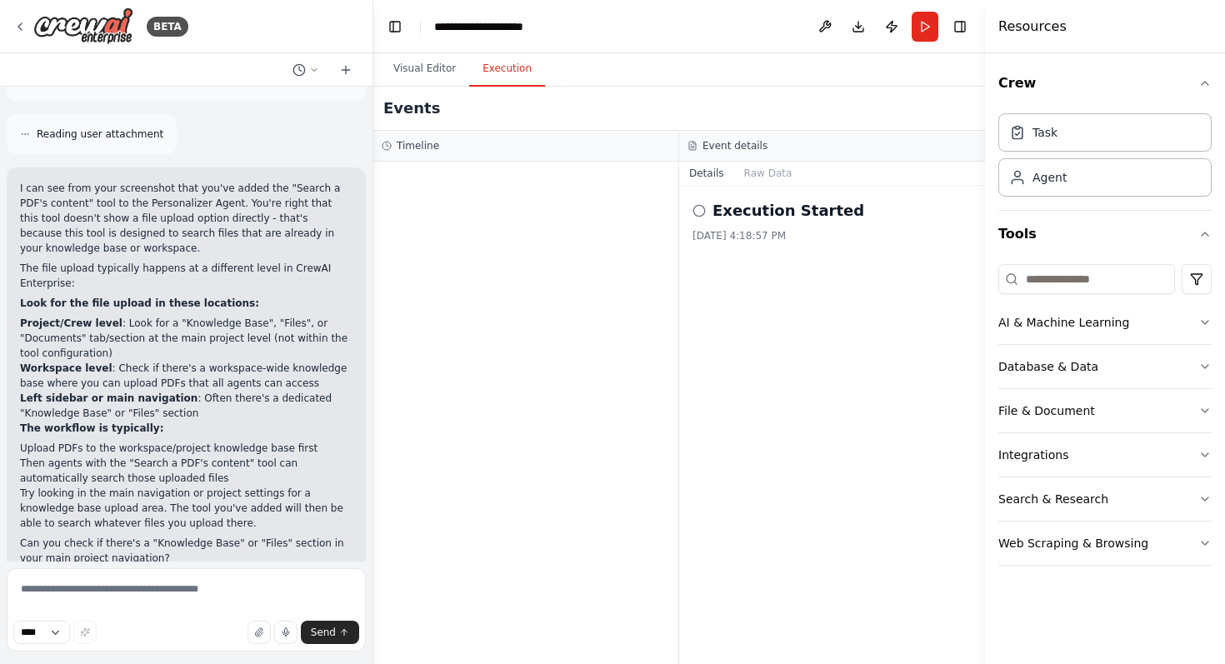
click at [739, 222] on h2 "Execution Started" at bounding box center [789, 210] width 152 height 23
click at [699, 218] on div "Execution Started" at bounding box center [832, 210] width 279 height 23
click at [698, 209] on icon at bounding box center [699, 210] width 13 height 13
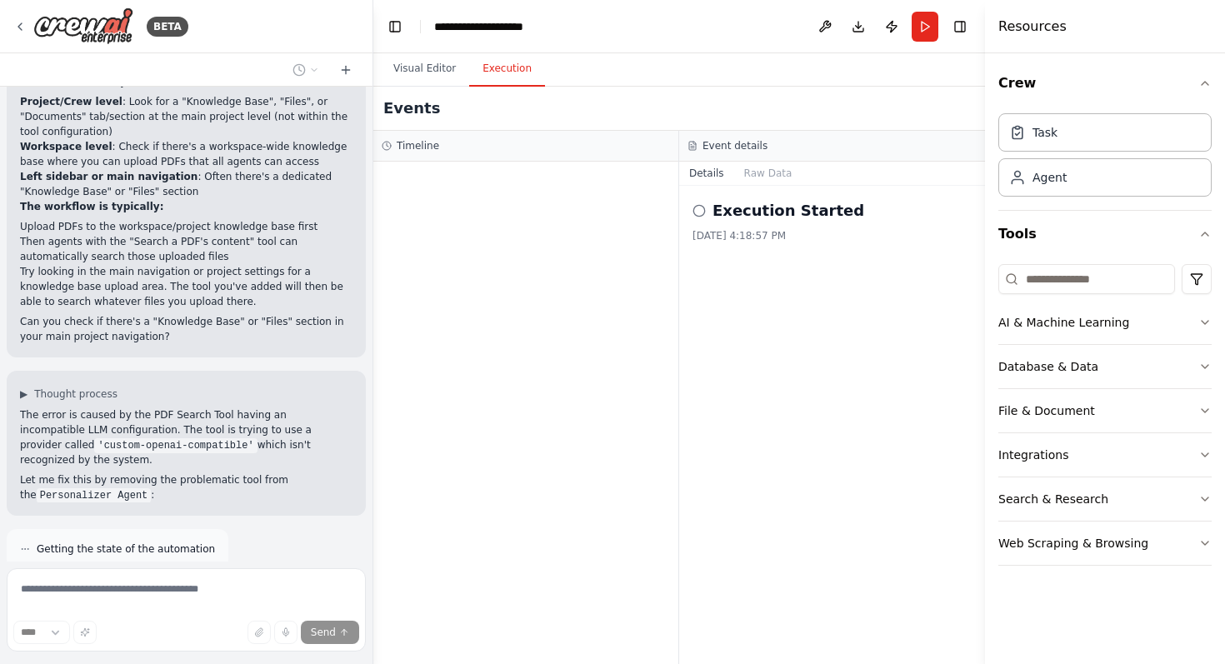
scroll to position [3954, 0]
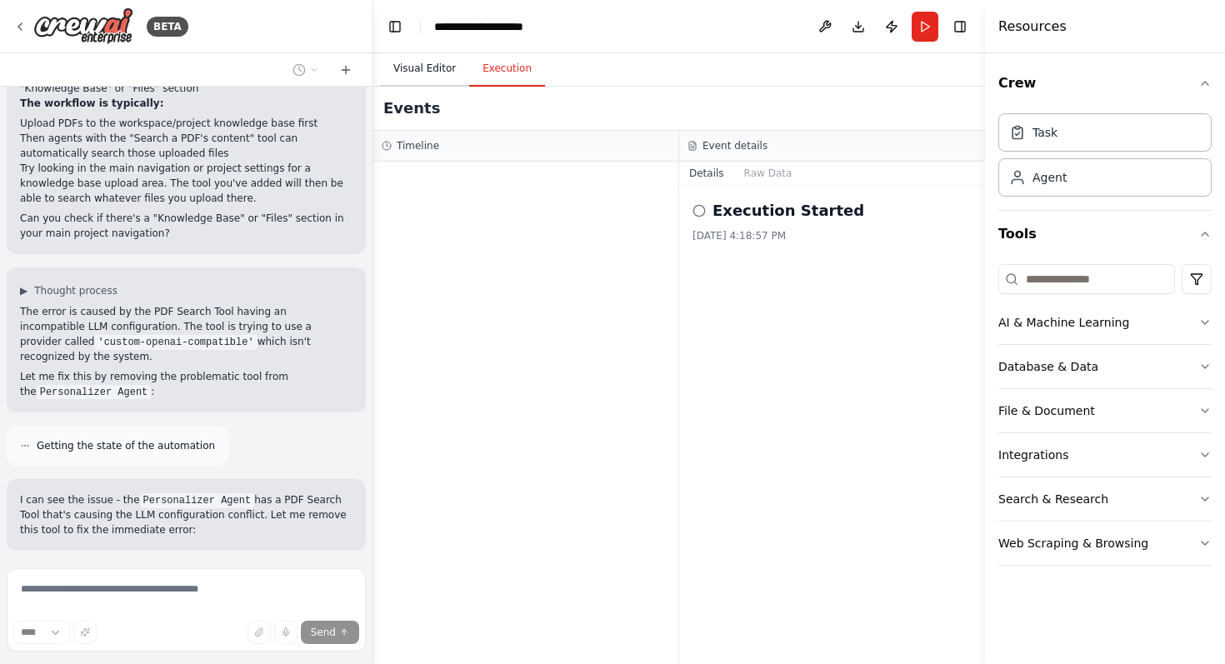
click at [425, 68] on button "Visual Editor" at bounding box center [424, 69] width 89 height 35
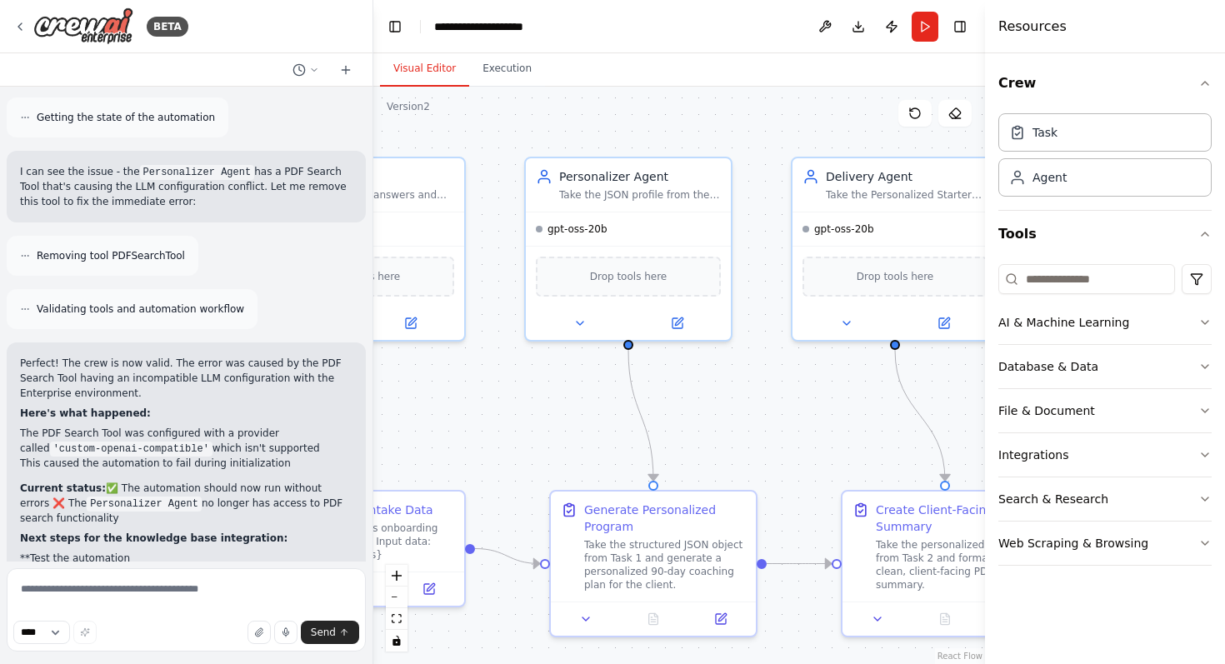
drag, startPoint x: 739, startPoint y: 418, endPoint x: 541, endPoint y: 404, distance: 198.8
click at [541, 404] on div ".deletable-edge-delete-btn { width: 20px; height: 20px; border: 0px solid #ffff…" at bounding box center [679, 376] width 612 height 578
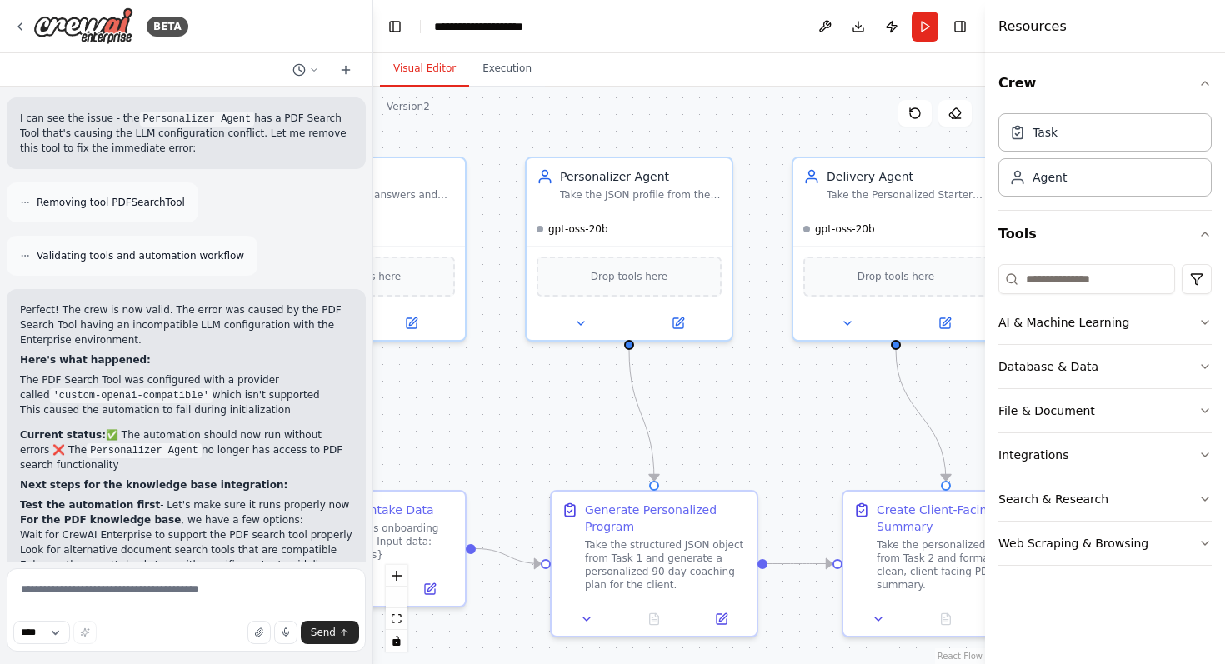
scroll to position [4482, 0]
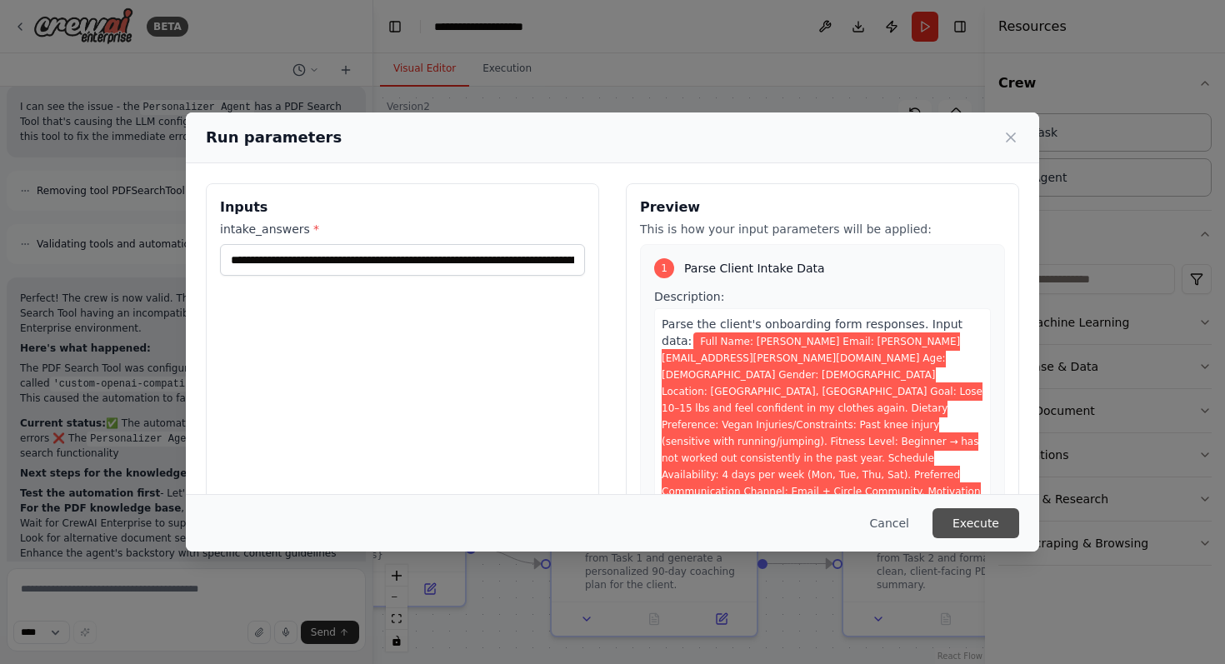
click at [983, 524] on button "Execute" at bounding box center [976, 524] width 87 height 30
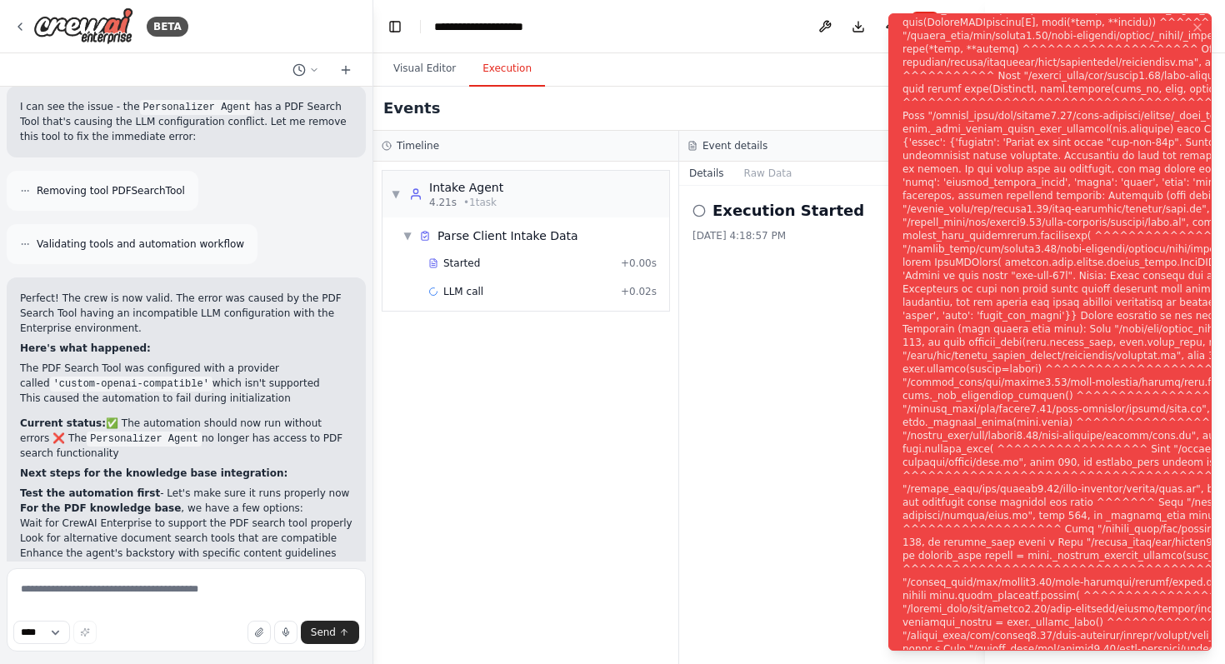
scroll to position [4482, 0]
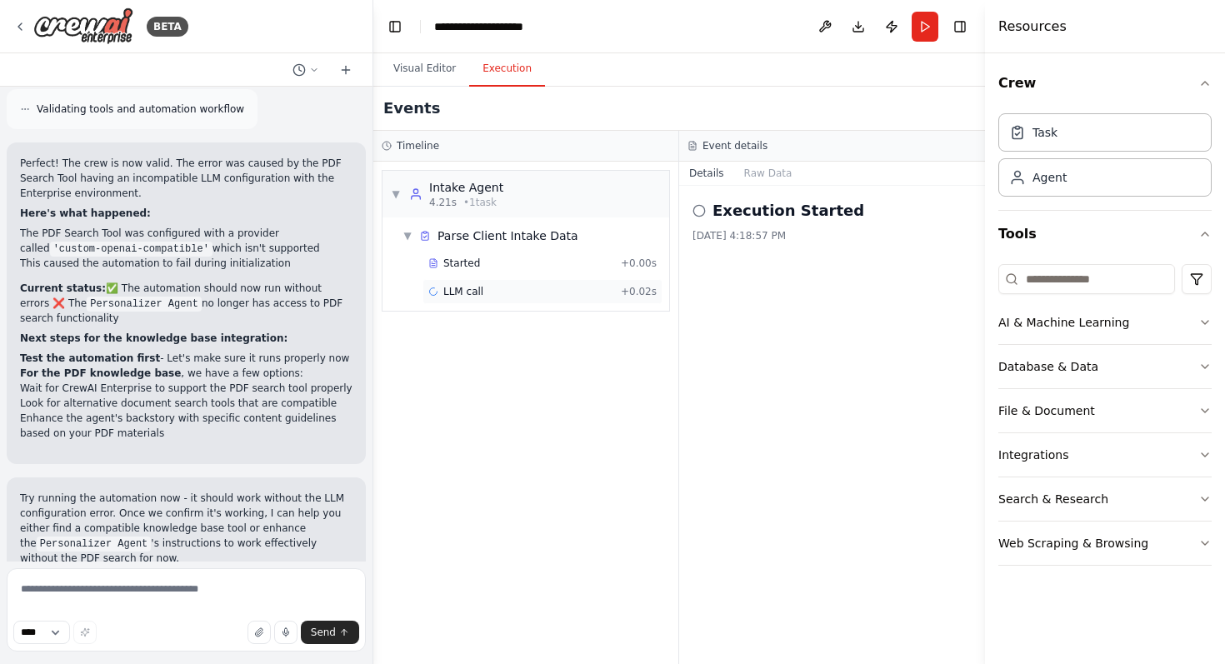
click at [534, 291] on div "LLM call + 0.02s" at bounding box center [542, 291] width 228 height 13
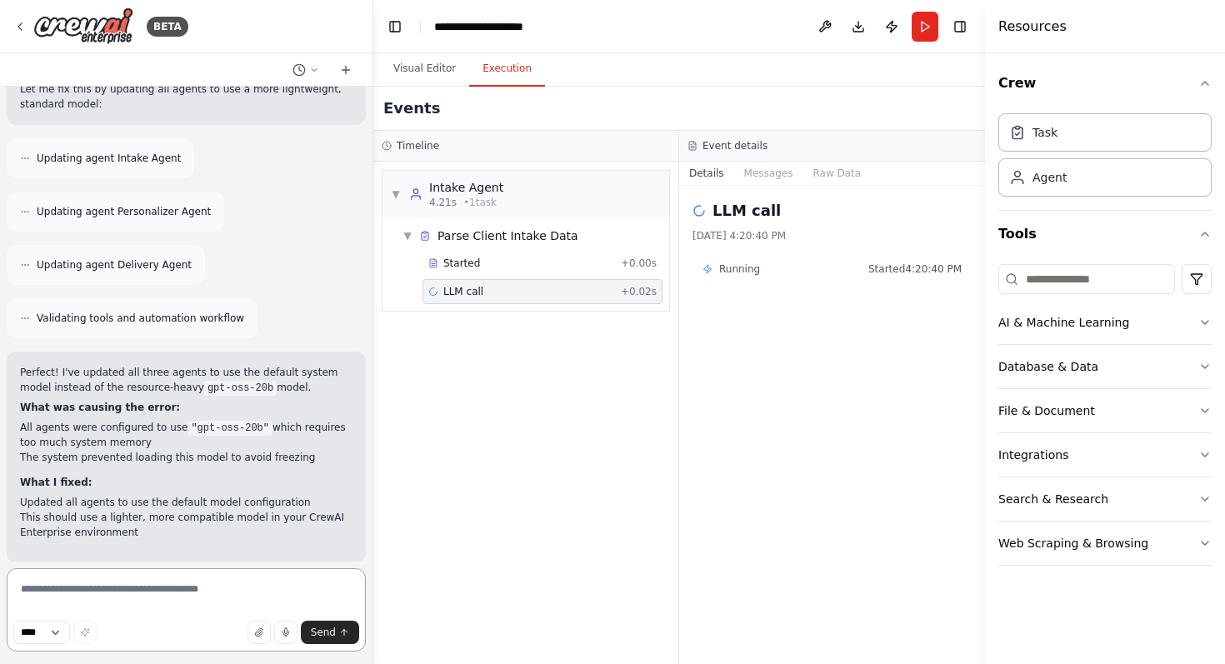
scroll to position [5149, 0]
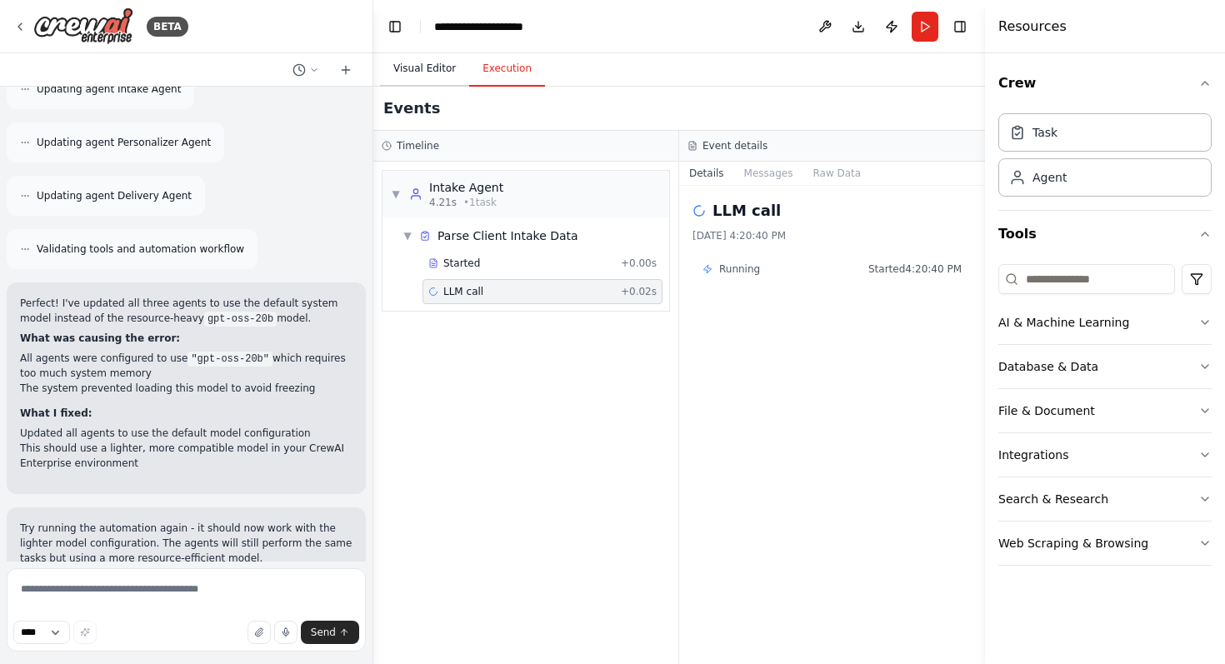
click at [391, 69] on button "Visual Editor" at bounding box center [424, 69] width 89 height 35
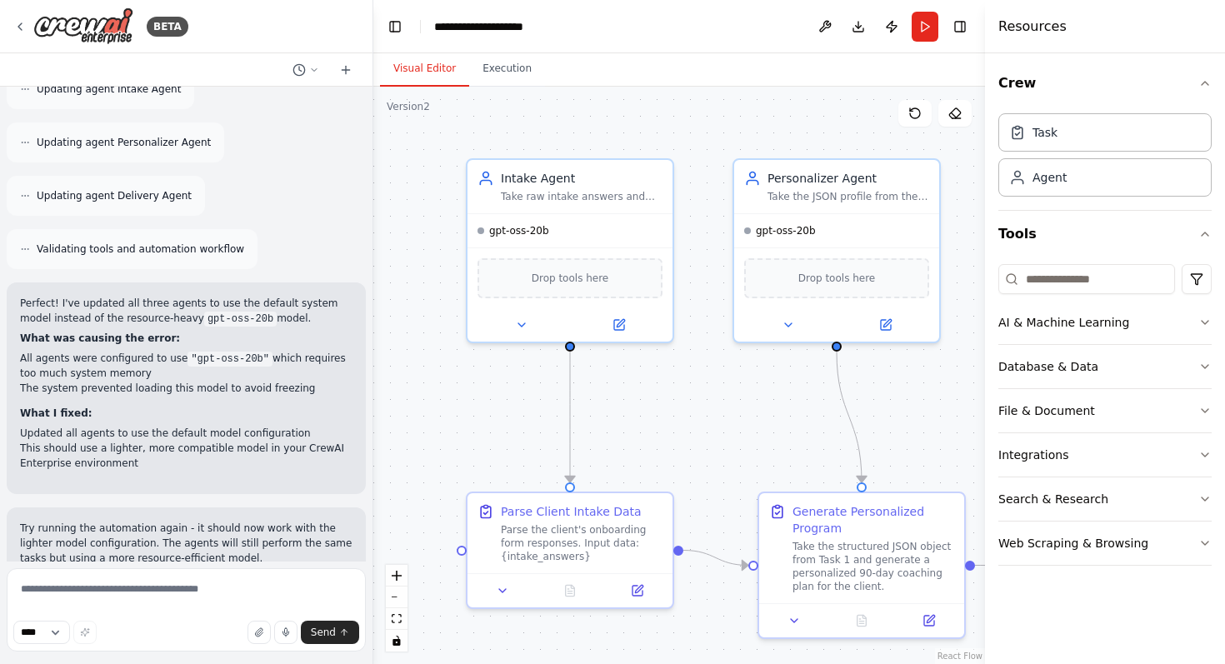
drag, startPoint x: 477, startPoint y: 431, endPoint x: 681, endPoint y: 430, distance: 204.2
click at [681, 434] on div ".deletable-edge-delete-btn { width: 20px; height: 20px; border: 0px solid #ffff…" at bounding box center [679, 376] width 612 height 578
